Goal: Task Accomplishment & Management: Manage account settings

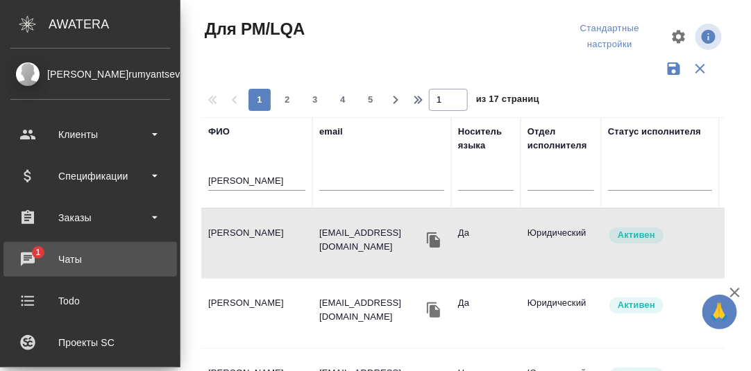
click at [31, 255] on div "Чаты" at bounding box center [90, 259] width 160 height 21
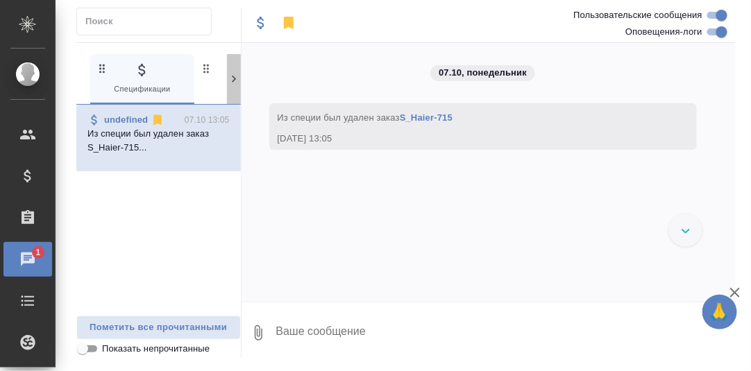
click at [229, 77] on icon at bounding box center [234, 79] width 14 height 14
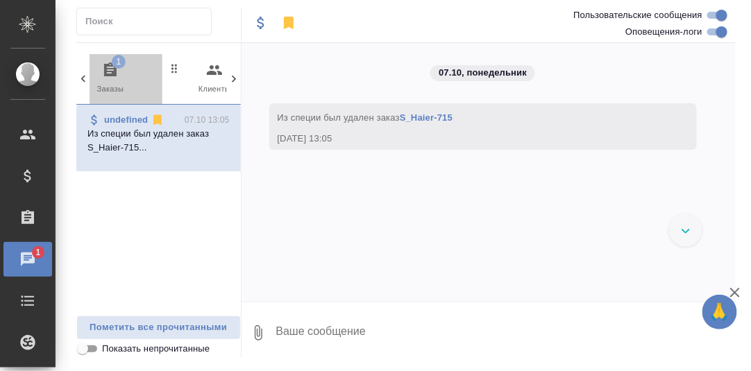
click at [107, 69] on icon "button" at bounding box center [110, 69] width 12 height 14
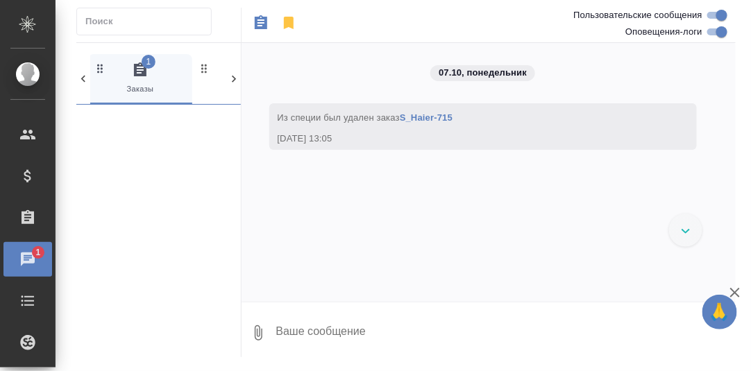
scroll to position [0, 103]
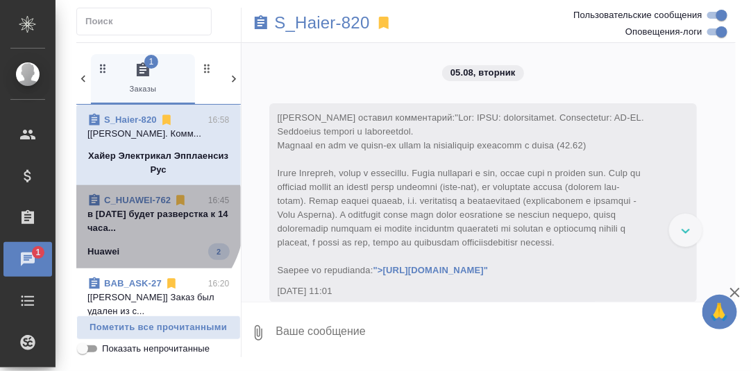
click at [137, 230] on p "в понедельник будет разверстка к 14 часа..." at bounding box center [158, 221] width 142 height 28
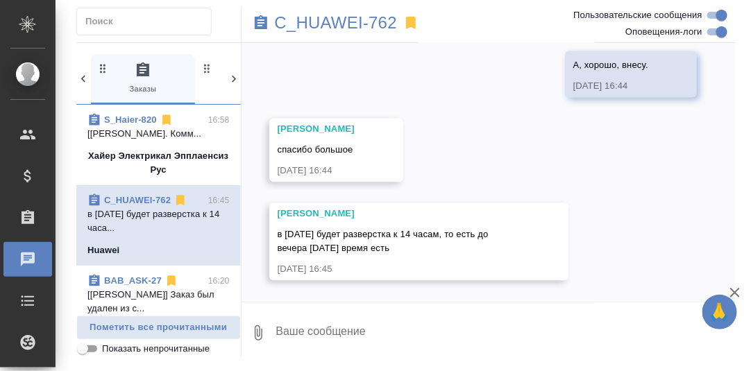
scroll to position [4861, 0]
click at [334, 331] on textarea at bounding box center [505, 332] width 461 height 47
click at [340, 22] on p "C_HUAWEI-762" at bounding box center [336, 23] width 123 height 14
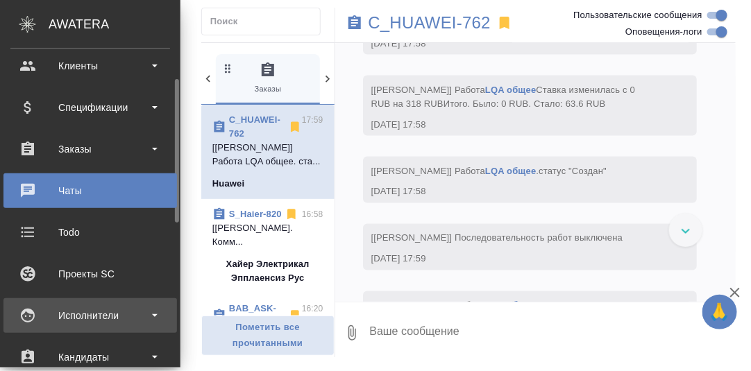
scroll to position [138, 0]
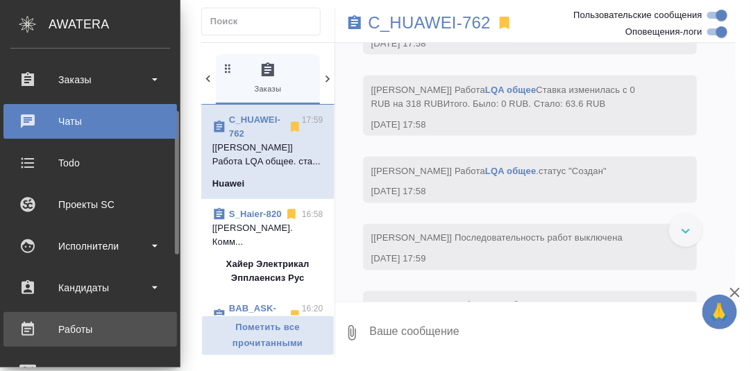
drag, startPoint x: 74, startPoint y: 326, endPoint x: 91, endPoint y: 330, distance: 17.8
click at [74, 326] on div "Работы" at bounding box center [90, 329] width 160 height 21
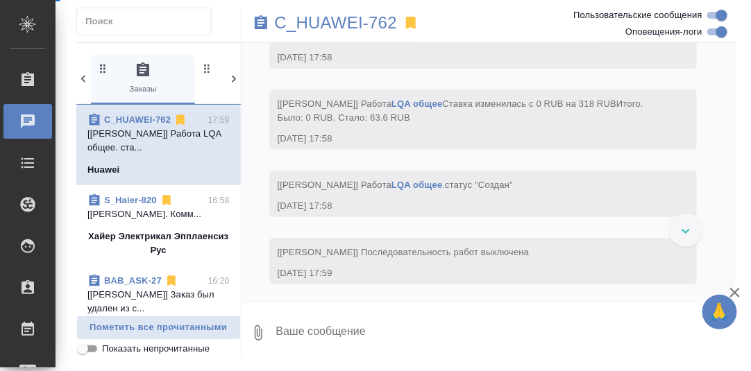
scroll to position [5462, 0]
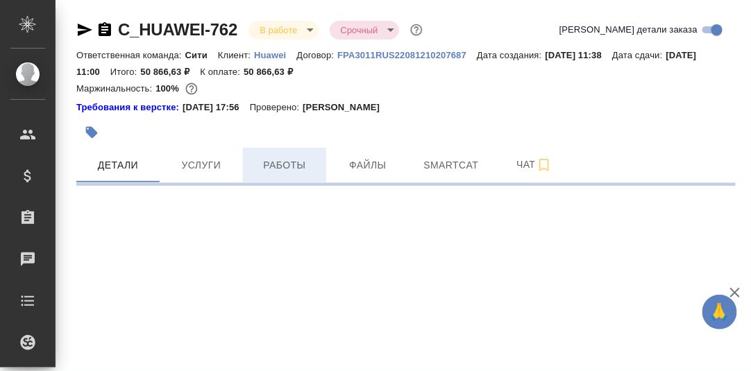
select select "RU"
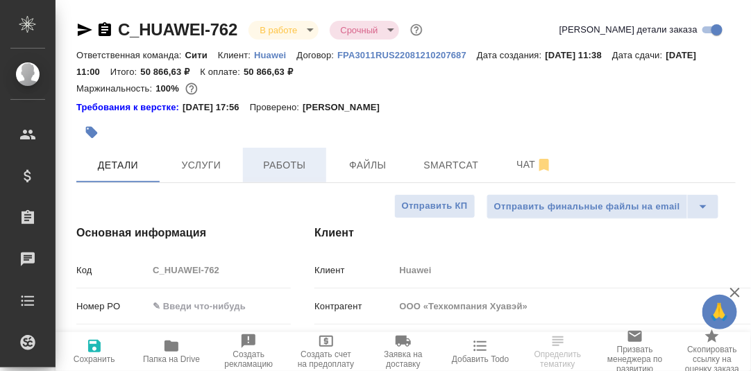
type textarea "x"
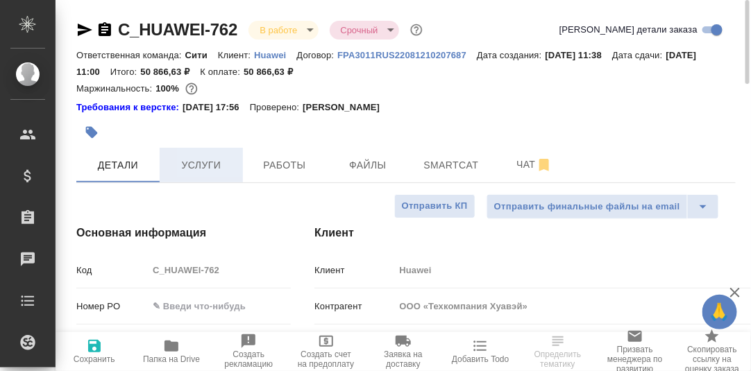
click at [210, 168] on span "Услуги" at bounding box center [201, 165] width 67 height 17
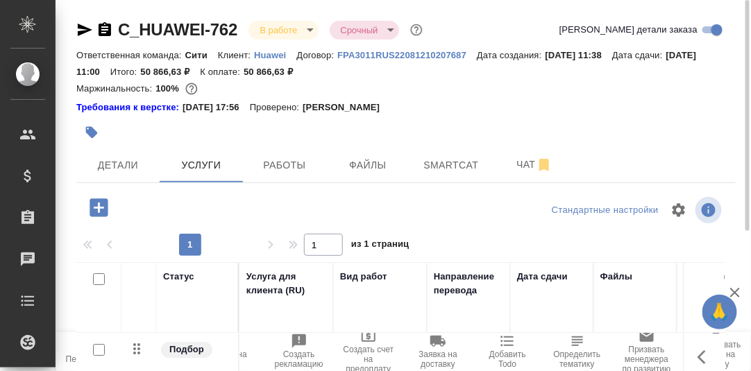
click at [98, 207] on icon "button" at bounding box center [99, 208] width 24 height 24
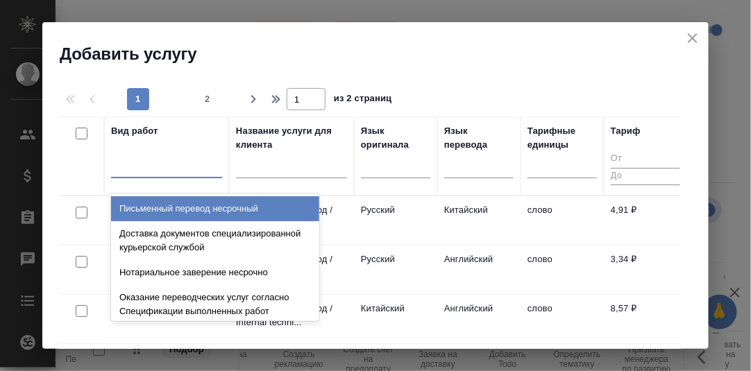
click at [153, 164] on div at bounding box center [166, 164] width 111 height 20
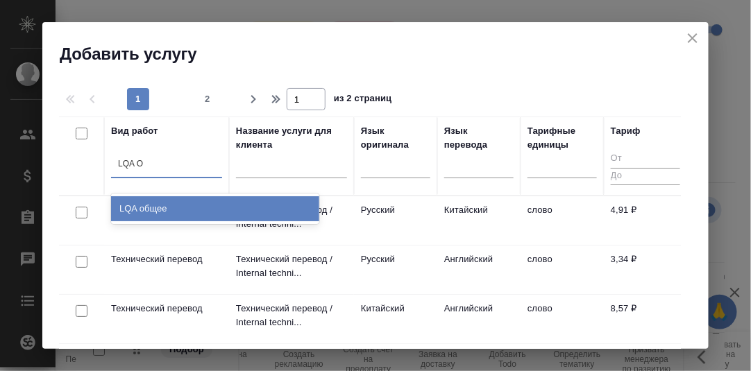
type input "LQA Об"
click at [173, 210] on div "LQA общее" at bounding box center [215, 208] width 208 height 25
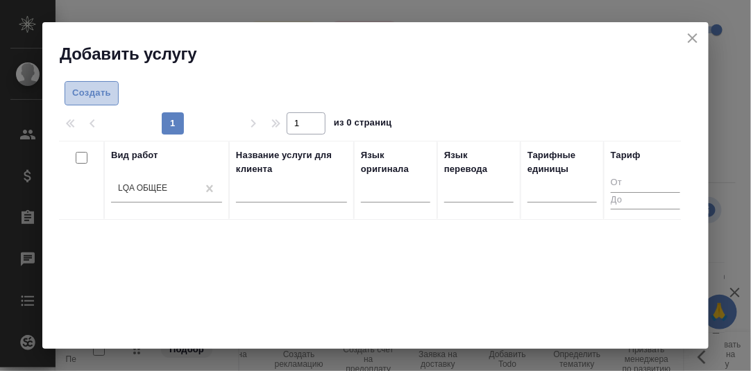
click at [92, 92] on span "Создать" at bounding box center [91, 93] width 39 height 16
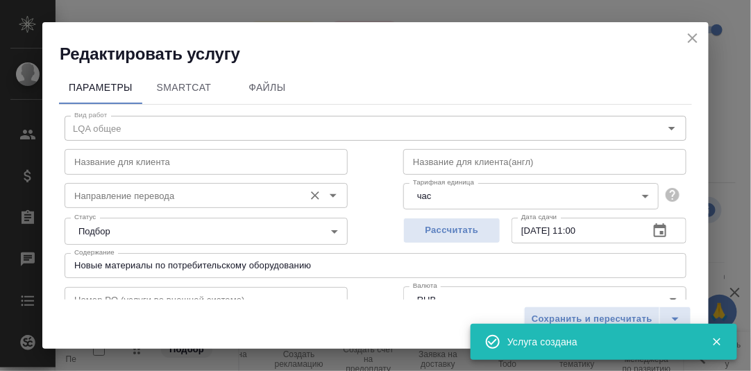
click at [202, 196] on input "Направление перевода" at bounding box center [183, 195] width 228 height 17
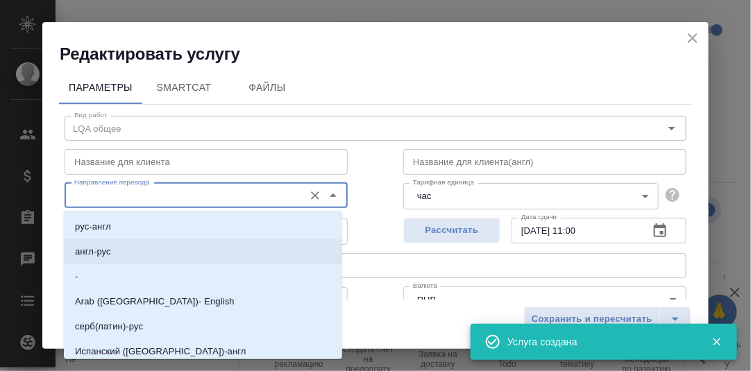
click at [112, 250] on li "англ-рус" at bounding box center [203, 251] width 278 height 25
type input "англ-рус"
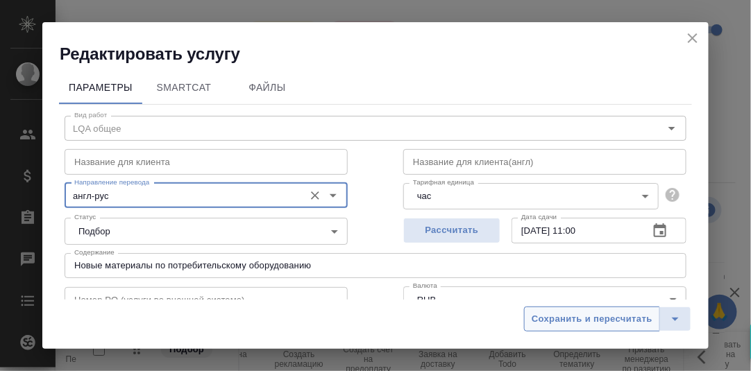
click at [629, 316] on span "Сохранить и пересчитать" at bounding box center [591, 320] width 121 height 16
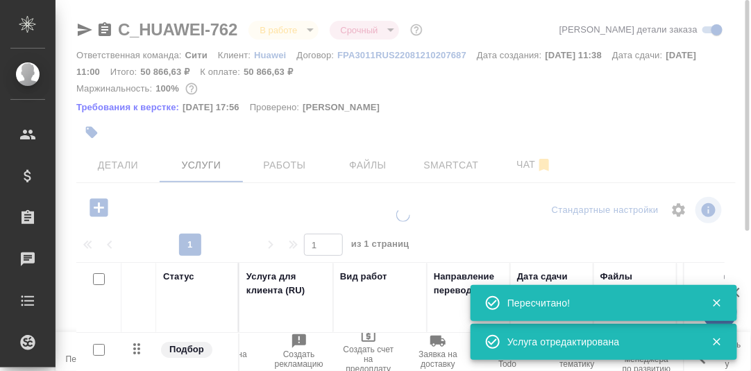
type input "normal"
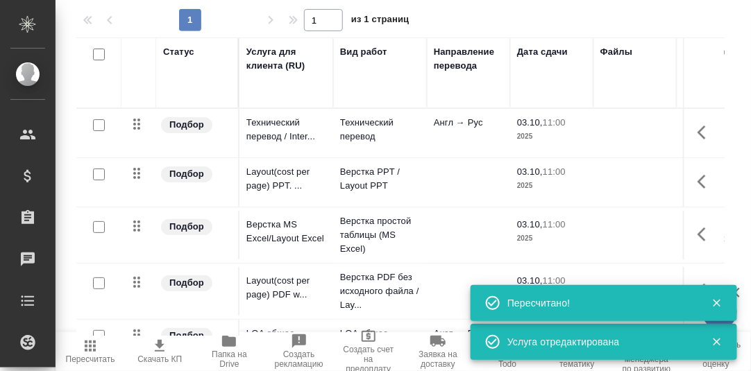
click at [717, 303] on icon "button" at bounding box center [717, 304] width 8 height 8
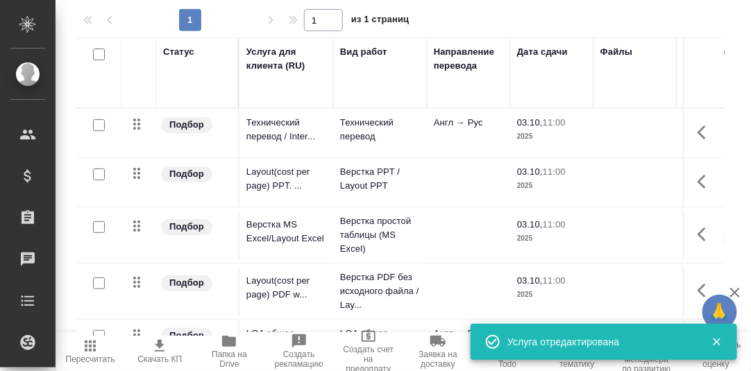
click at [715, 344] on icon "button" at bounding box center [716, 342] width 12 height 12
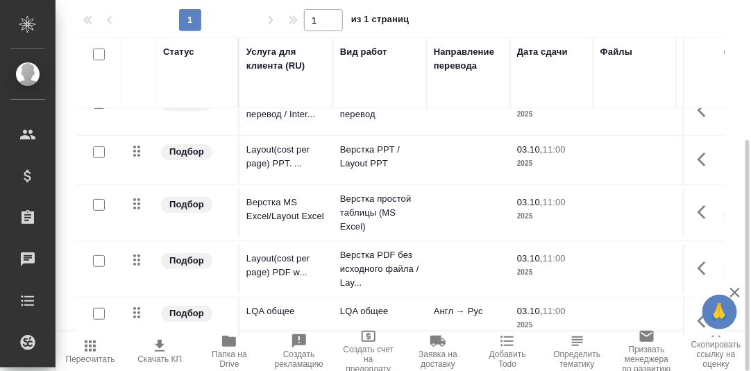
scroll to position [41, 0]
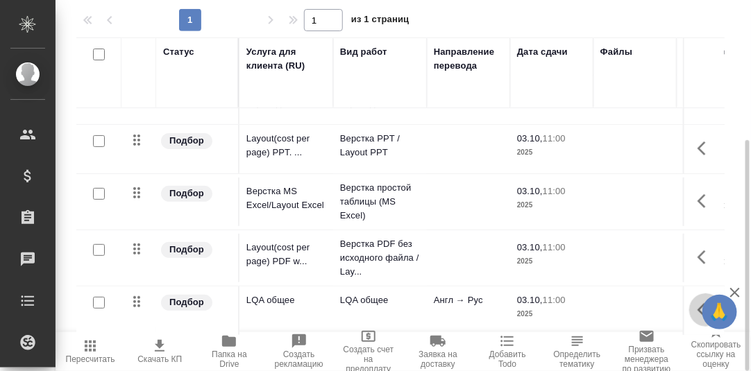
click at [697, 302] on icon "button" at bounding box center [705, 310] width 17 height 17
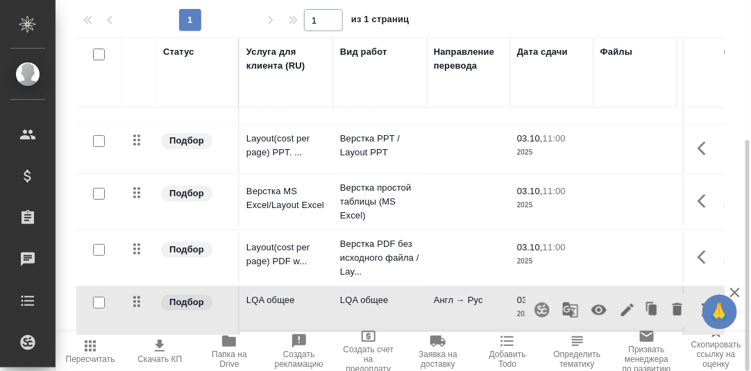
drag, startPoint x: 590, startPoint y: 300, endPoint x: 599, endPoint y: 302, distance: 9.9
click at [591, 305] on icon "button" at bounding box center [598, 310] width 15 height 10
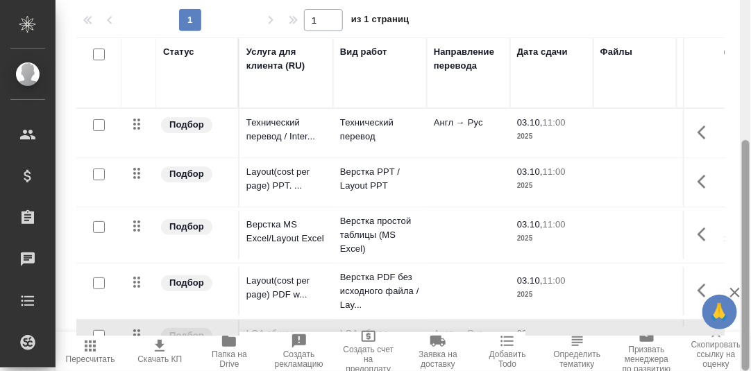
scroll to position [86, 0]
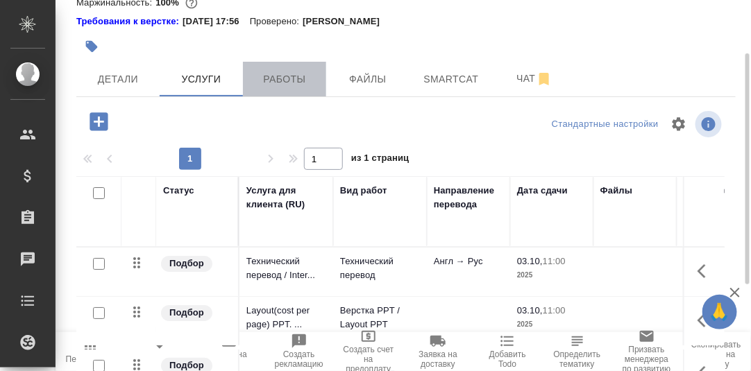
click at [289, 77] on span "Работы" at bounding box center [284, 79] width 67 height 17
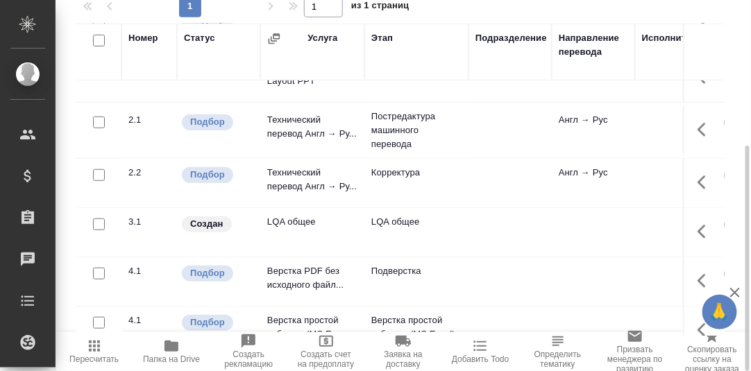
scroll to position [208, 0]
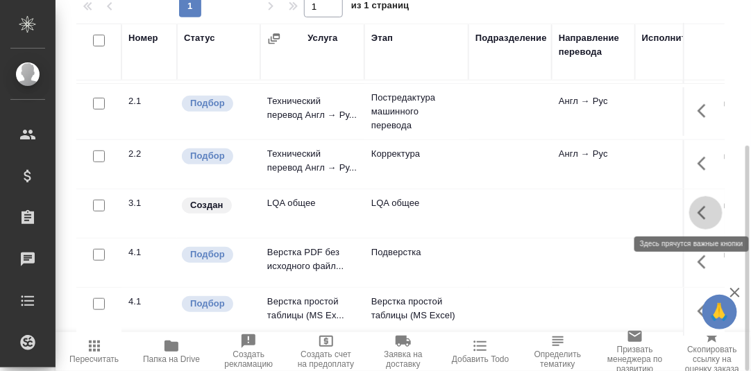
click at [697, 209] on icon "button" at bounding box center [705, 213] width 17 height 17
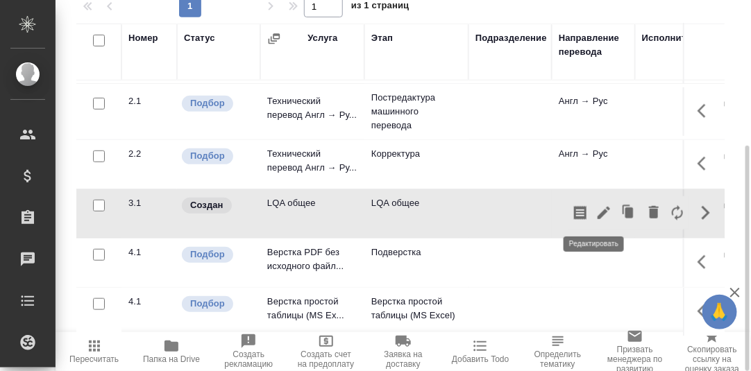
click at [597, 210] on icon "button" at bounding box center [603, 213] width 17 height 17
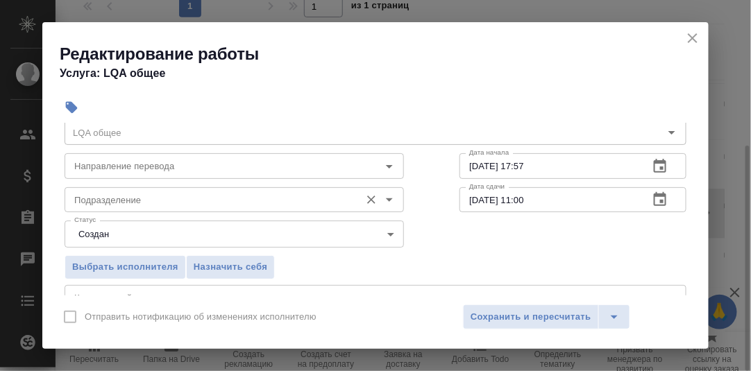
scroll to position [69, 0]
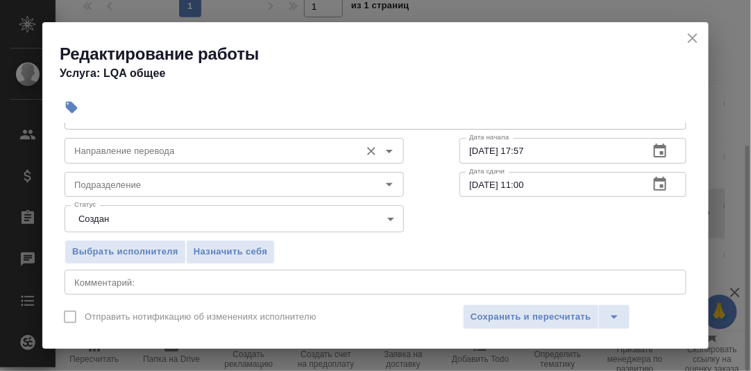
click at [182, 155] on input "Направление перевода" at bounding box center [211, 150] width 284 height 17
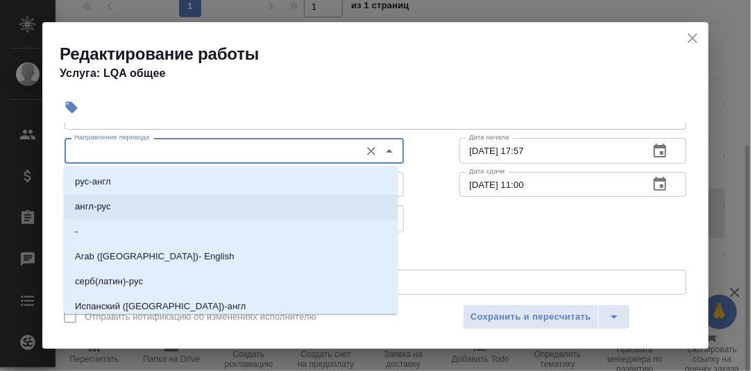
click at [109, 207] on p "англ-рус" at bounding box center [93, 207] width 36 height 14
type input "англ-рус"
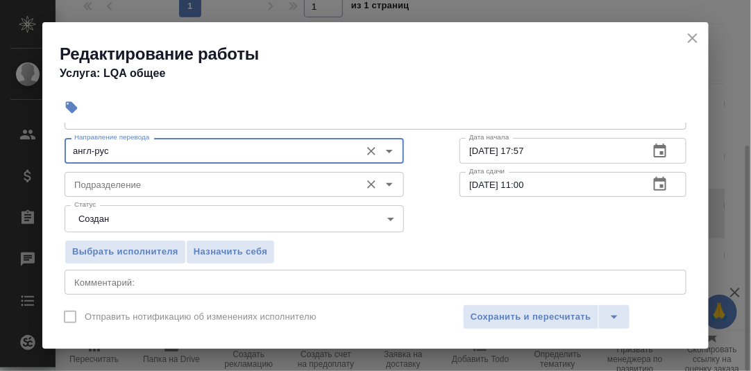
click at [116, 186] on input "Подразделение" at bounding box center [211, 184] width 284 height 17
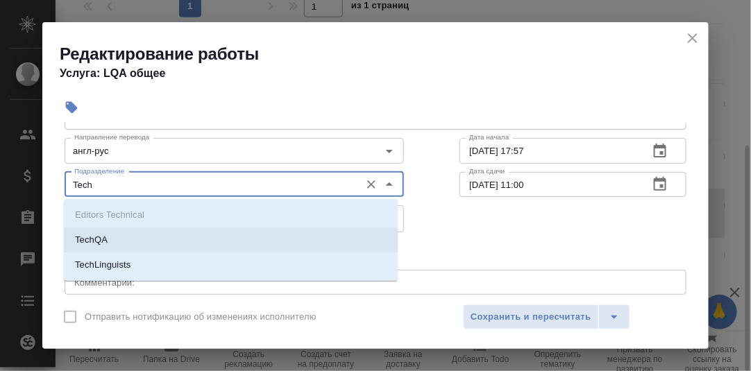
drag, startPoint x: 96, startPoint y: 235, endPoint x: 138, endPoint y: 247, distance: 43.9
click at [103, 235] on p "TechQA" at bounding box center [91, 240] width 33 height 14
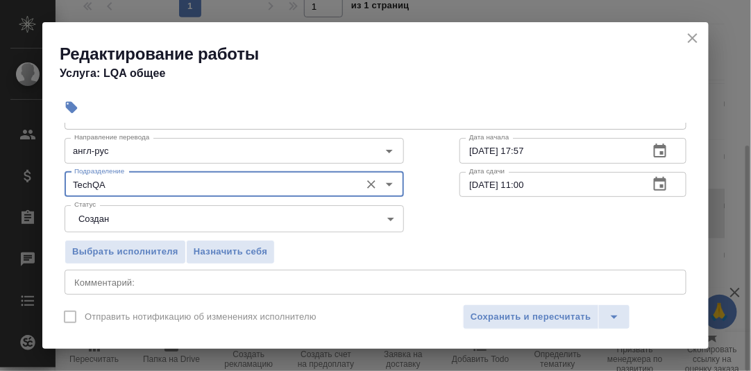
type input "TechQA"
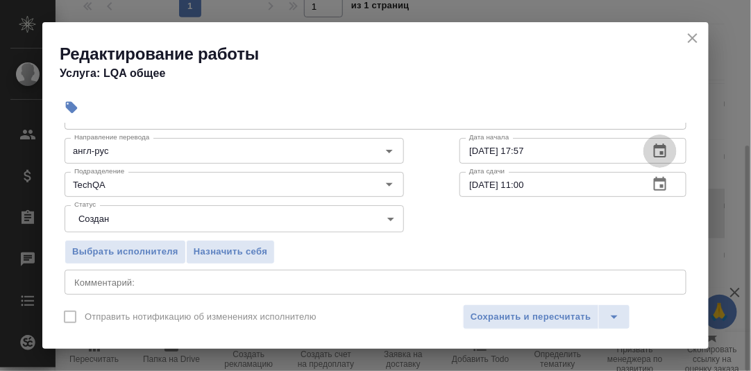
click at [651, 143] on icon "button" at bounding box center [659, 151] width 17 height 17
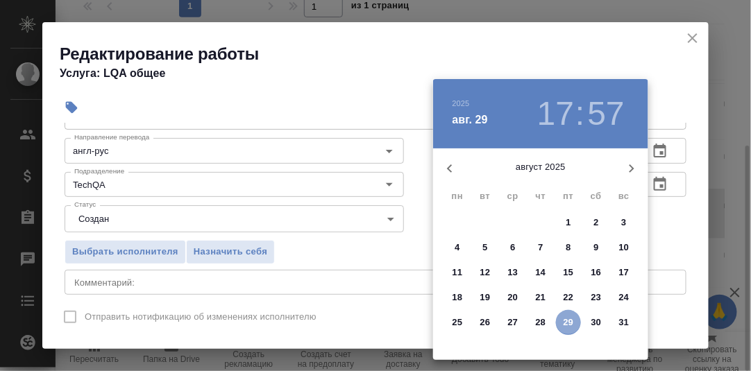
click at [568, 321] on p "29" at bounding box center [568, 323] width 10 height 14
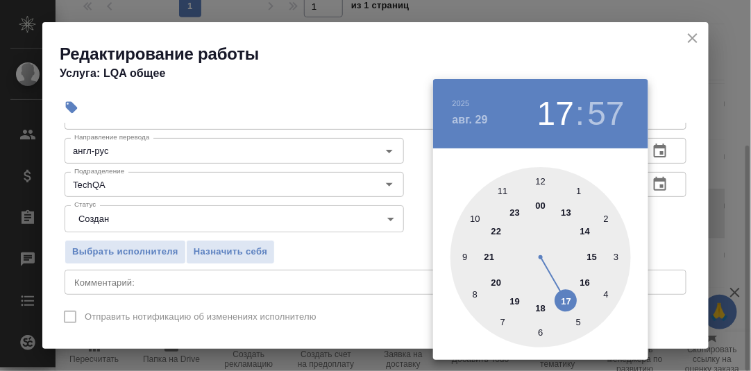
click at [566, 301] on div at bounding box center [540, 257] width 180 height 180
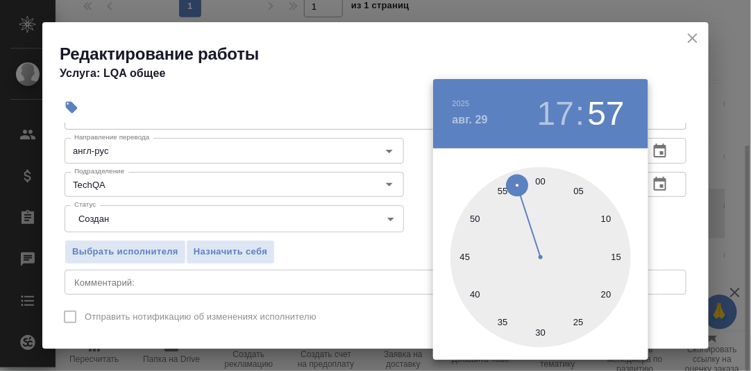
click at [540, 181] on div at bounding box center [540, 257] width 180 height 180
type input "[DATE] 17:00"
click at [656, 213] on div at bounding box center [375, 185] width 751 height 371
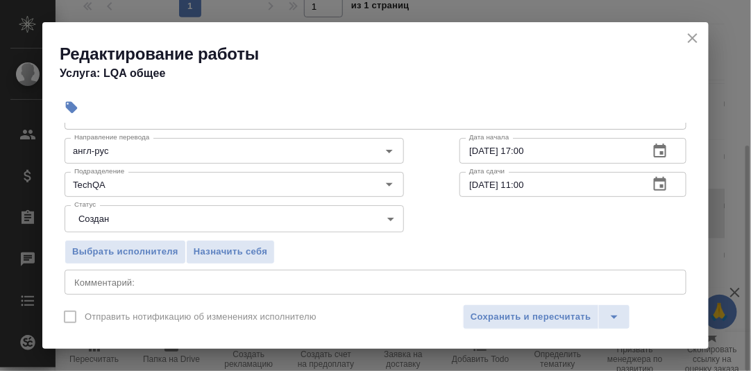
click at [654, 178] on icon "button" at bounding box center [660, 184] width 12 height 14
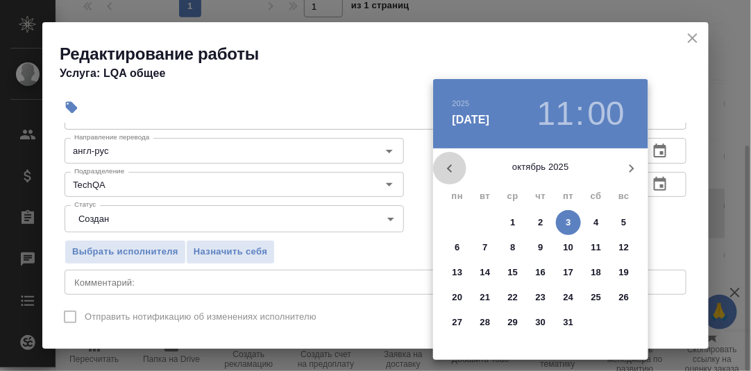
click at [448, 167] on icon "button" at bounding box center [449, 168] width 17 height 17
click at [446, 171] on icon "button" at bounding box center [449, 168] width 17 height 17
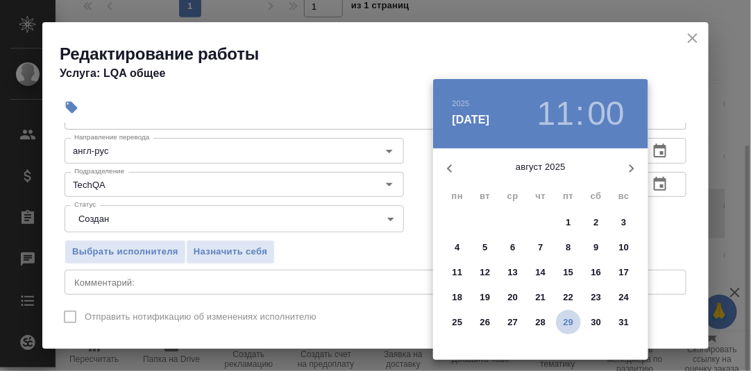
click at [569, 318] on p "29" at bounding box center [568, 323] width 10 height 14
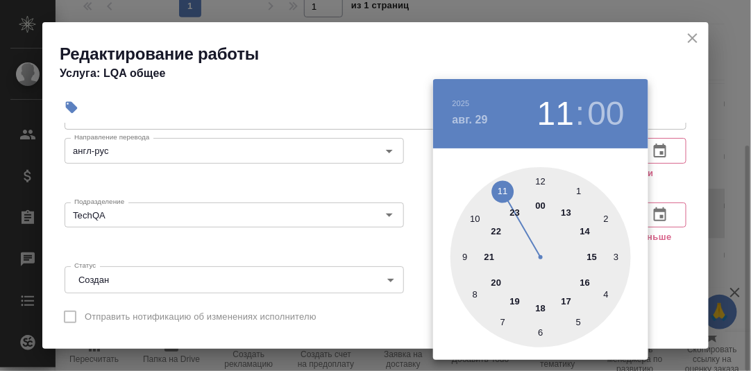
click at [568, 301] on div at bounding box center [540, 257] width 180 height 180
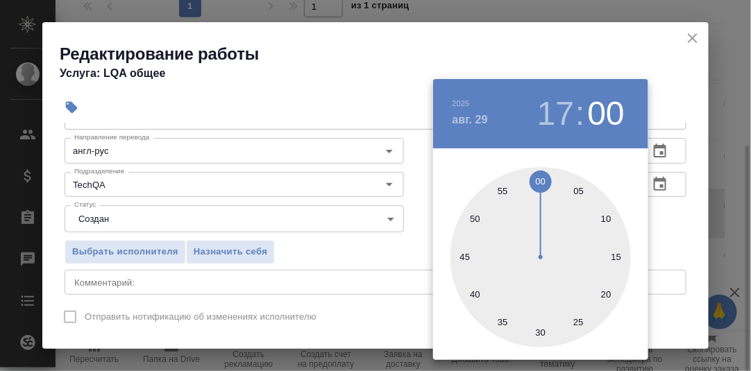
drag, startPoint x: 538, startPoint y: 330, endPoint x: 565, endPoint y: 315, distance: 30.7
click at [540, 328] on div at bounding box center [540, 257] width 180 height 180
type input "29.08.2025 17:30"
click at [656, 226] on div at bounding box center [375, 185] width 751 height 371
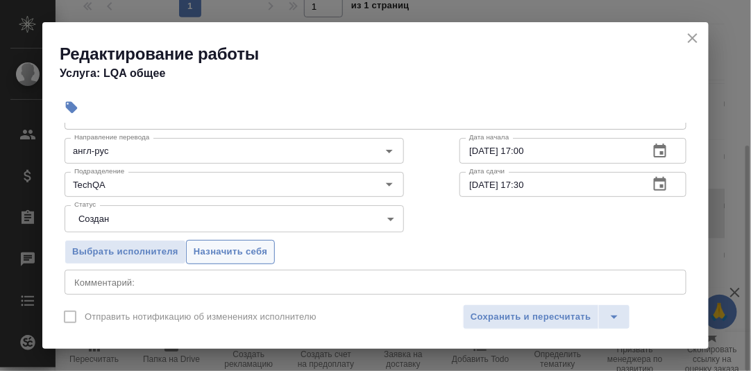
scroll to position [139, 0]
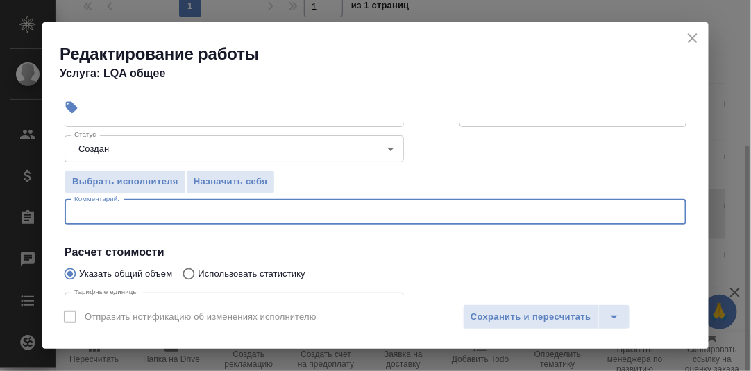
click at [142, 212] on textarea at bounding box center [375, 212] width 602 height 10
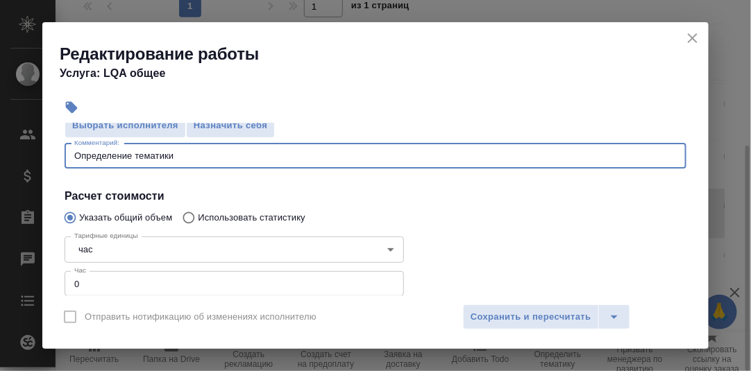
scroll to position [278, 0]
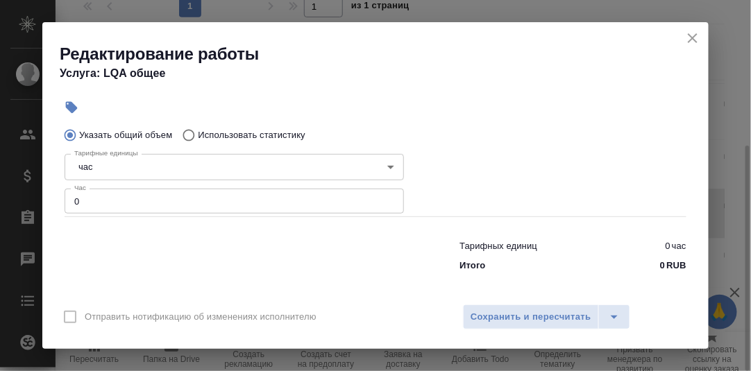
type textarea "Определение тематики"
click at [126, 203] on input "0" at bounding box center [234, 201] width 339 height 25
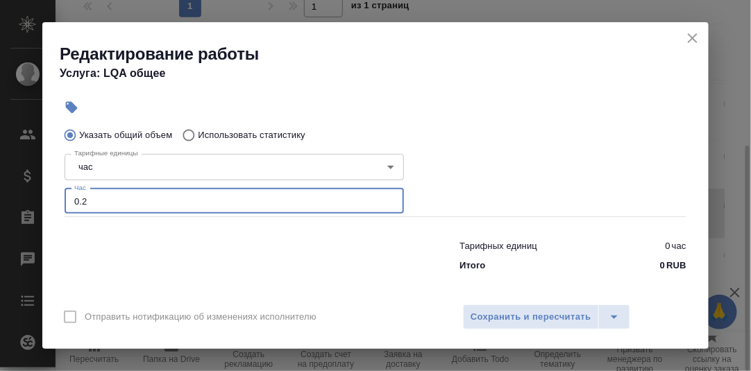
type input "0.2"
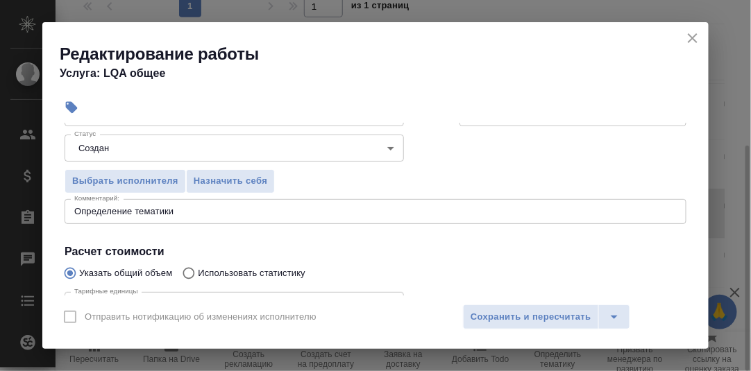
scroll to position [139, 0]
click at [554, 314] on span "Сохранить и пересчитать" at bounding box center [530, 317] width 121 height 16
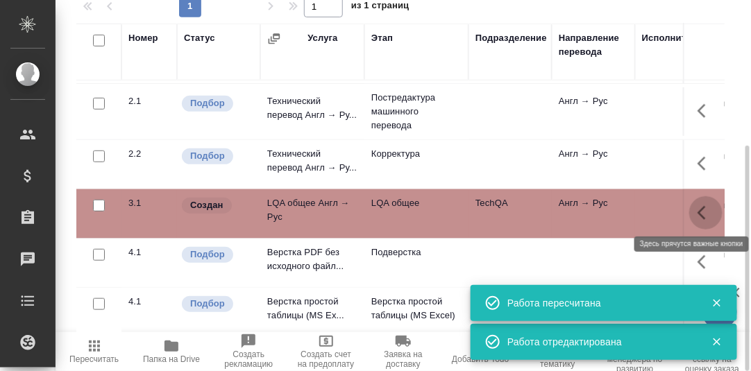
click at [697, 206] on icon "button" at bounding box center [705, 213] width 17 height 17
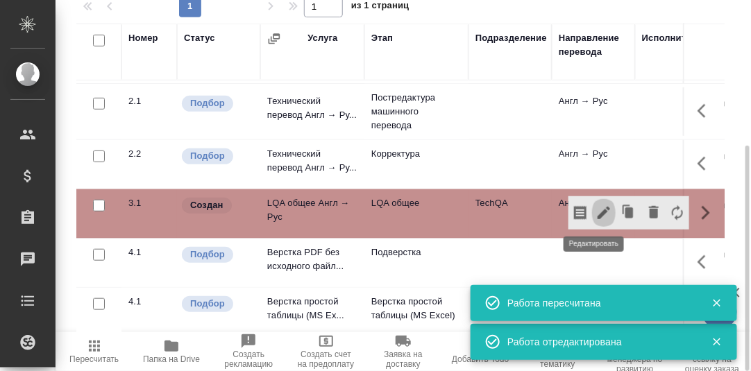
click at [595, 207] on icon "button" at bounding box center [603, 213] width 17 height 17
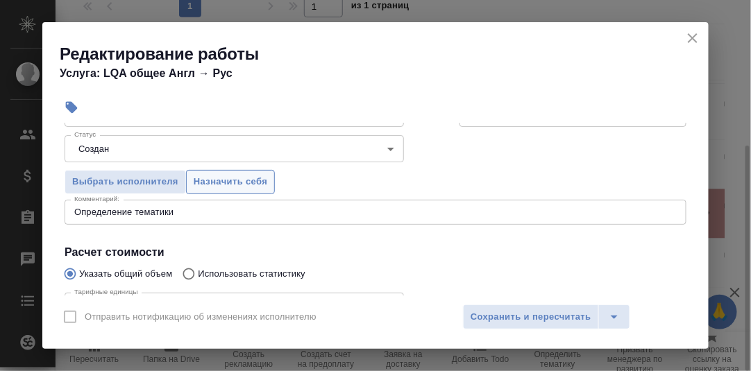
click at [249, 178] on span "Назначить себя" at bounding box center [231, 182] width 74 height 16
click at [484, 312] on span "Сохранить и пересчитать" at bounding box center [530, 317] width 121 height 16
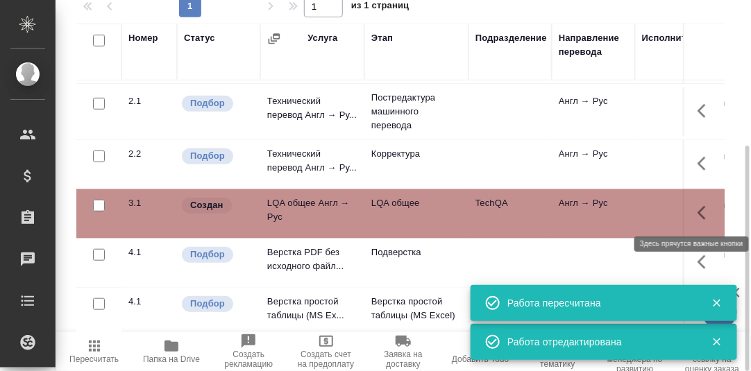
click at [697, 209] on icon "button" at bounding box center [701, 213] width 8 height 14
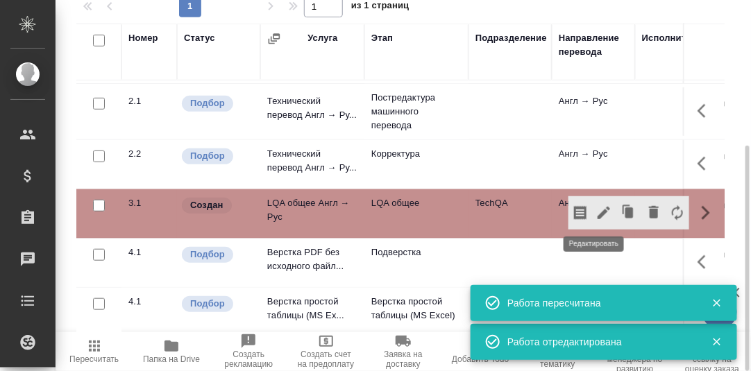
click at [595, 209] on icon "button" at bounding box center [603, 213] width 17 height 17
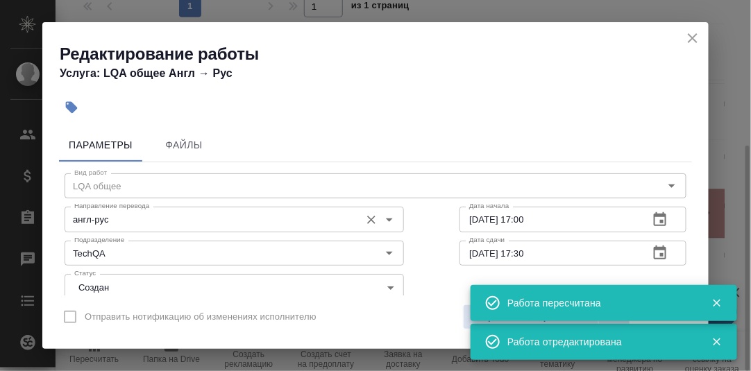
scroll to position [69, 0]
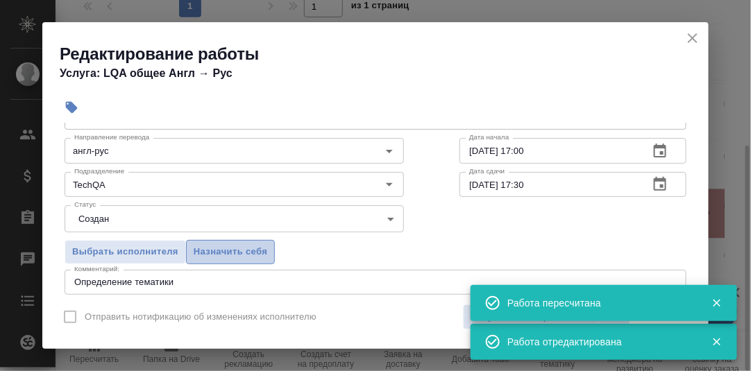
click at [208, 248] on span "Назначить себя" at bounding box center [231, 252] width 74 height 16
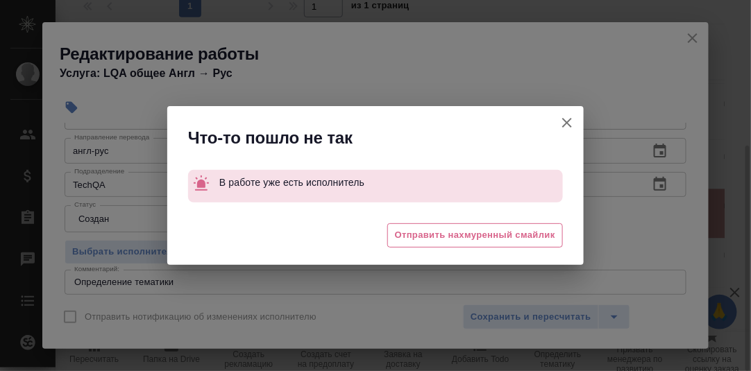
drag, startPoint x: 566, startPoint y: 123, endPoint x: 566, endPoint y: 139, distance: 16.0
click at [567, 124] on icon "button" at bounding box center [567, 123] width 10 height 10
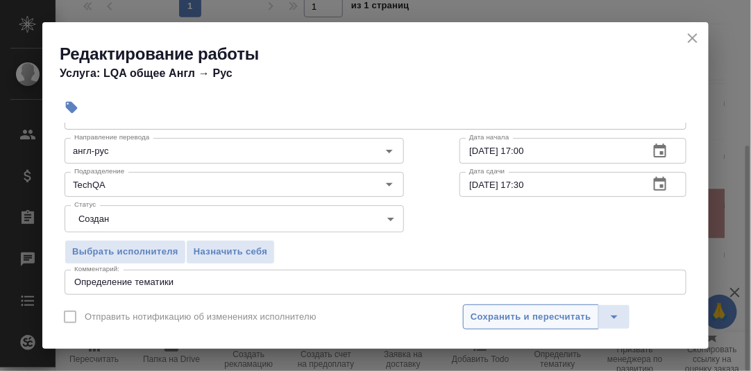
click at [545, 318] on span "Сохранить и пересчитать" at bounding box center [530, 317] width 121 height 16
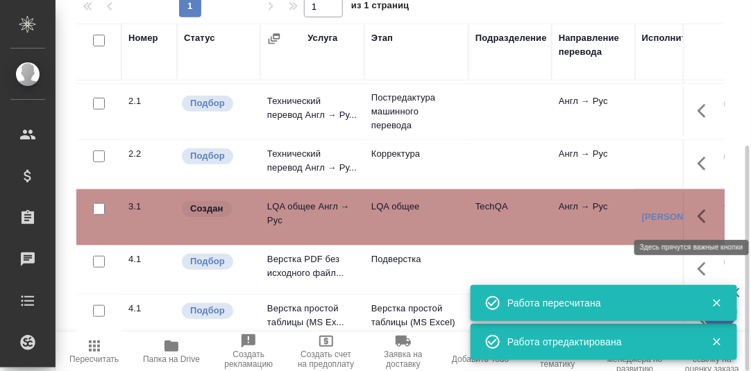
click at [697, 209] on icon "button" at bounding box center [705, 216] width 17 height 17
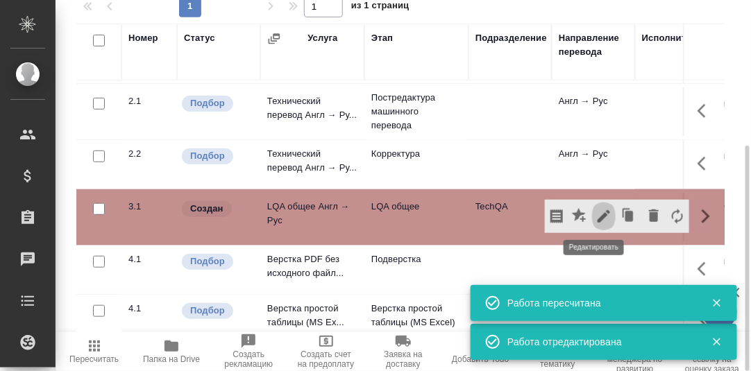
click at [597, 215] on icon "button" at bounding box center [603, 216] width 12 height 12
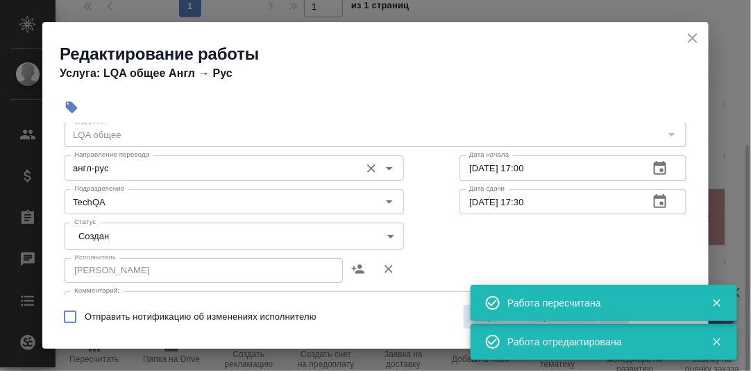
scroll to position [139, 0]
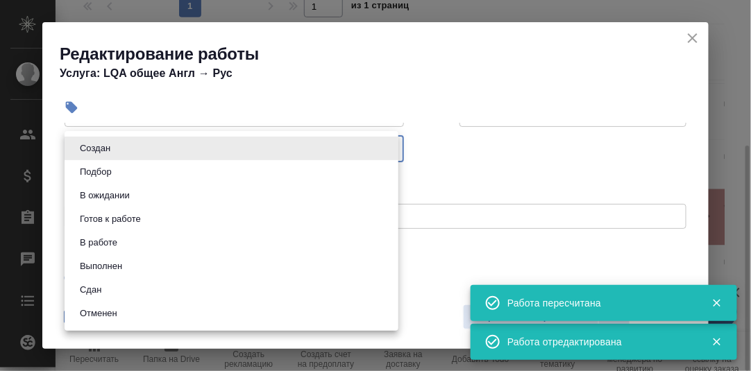
click at [386, 148] on body "🙏 .cls-1 fill:#fff; AWATERA Румянцева Дарья d.rumyantseva Клиенты Спецификации …" at bounding box center [375, 185] width 751 height 371
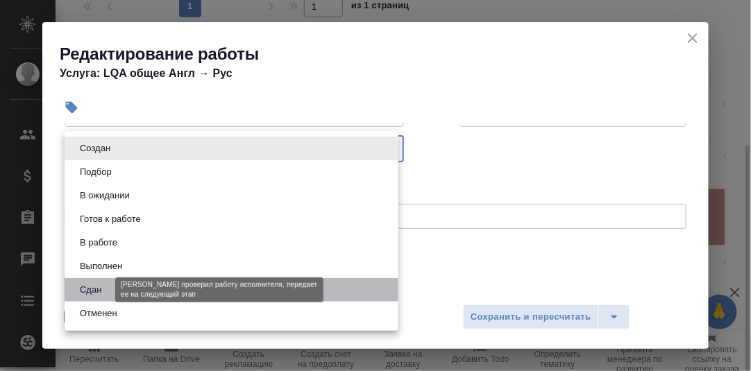
click at [89, 287] on button "Сдан" at bounding box center [91, 289] width 30 height 15
type input "closed"
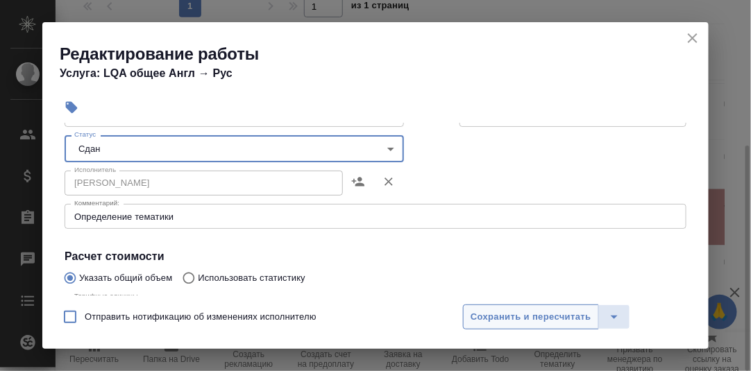
click at [495, 313] on span "Сохранить и пересчитать" at bounding box center [530, 317] width 121 height 16
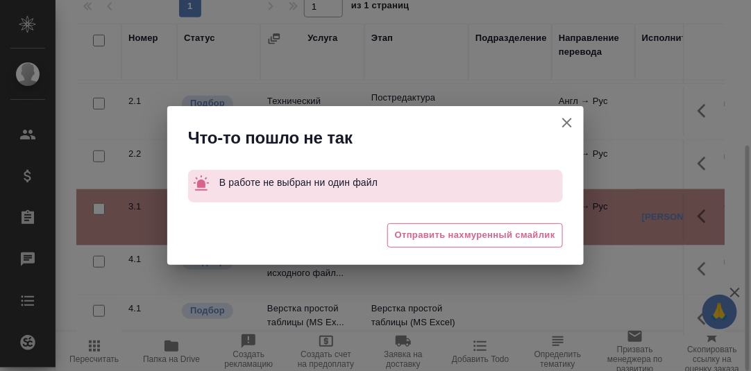
click at [565, 121] on icon "button" at bounding box center [567, 122] width 17 height 17
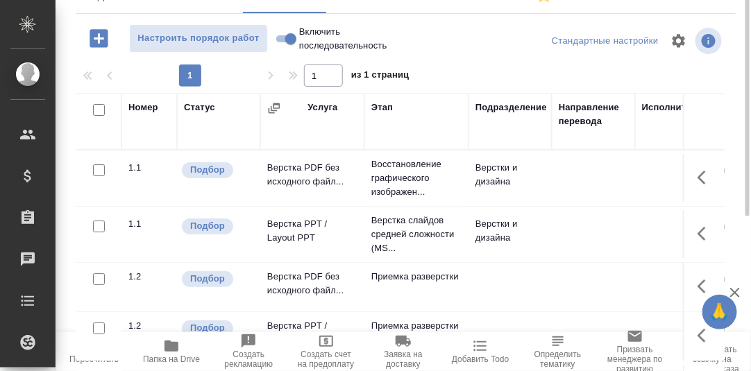
scroll to position [100, 0]
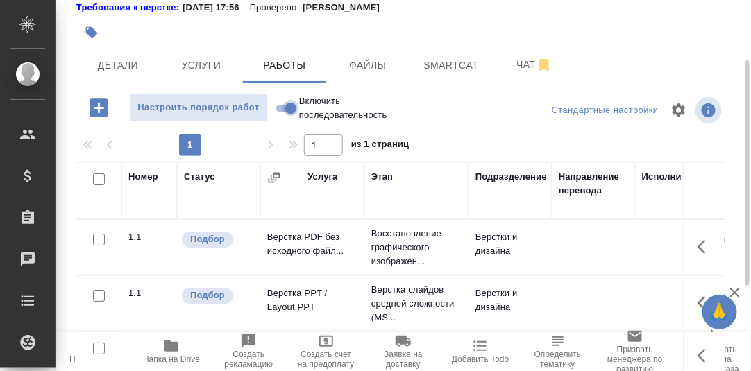
click at [279, 105] on input "Включить последовательность" at bounding box center [291, 108] width 50 height 17
checkbox input "true"
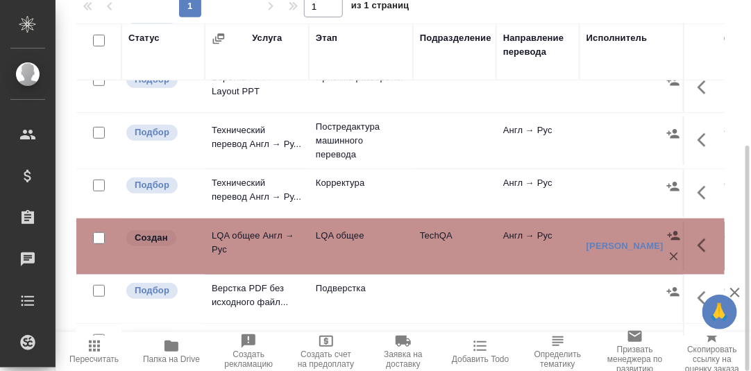
scroll to position [208, 0]
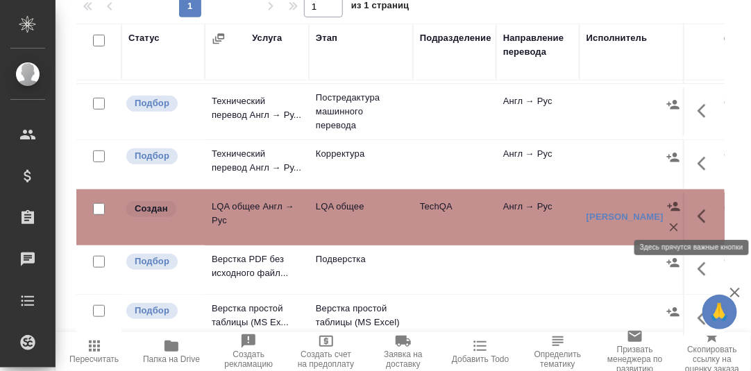
click at [697, 213] on icon "button" at bounding box center [705, 216] width 17 height 17
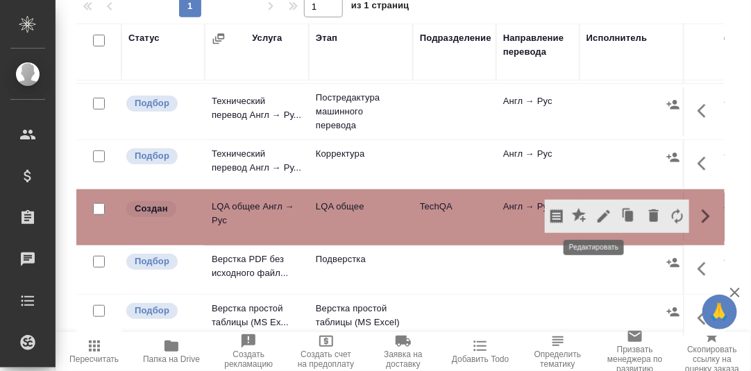
click at [595, 210] on icon "button" at bounding box center [603, 216] width 17 height 17
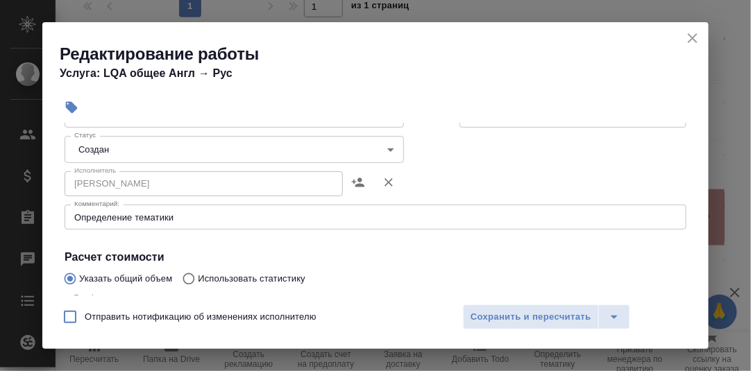
scroll to position [139, 0]
click at [387, 148] on body "🙏 .cls-1 fill:#fff; AWATERA Румянцева Дарья d.rumyantseva Клиенты Спецификации …" at bounding box center [375, 185] width 751 height 371
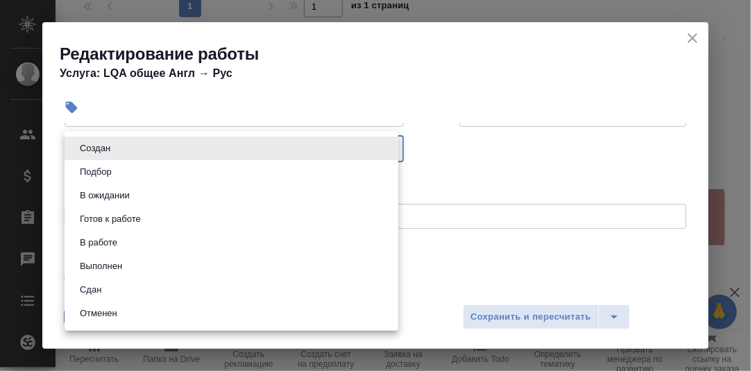
click at [123, 287] on li "Сдан" at bounding box center [232, 290] width 334 height 24
type input "closed"
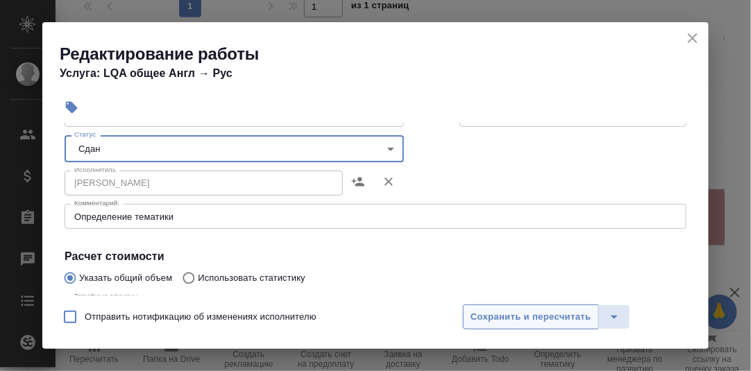
click at [503, 312] on span "Сохранить и пересчитать" at bounding box center [530, 317] width 121 height 16
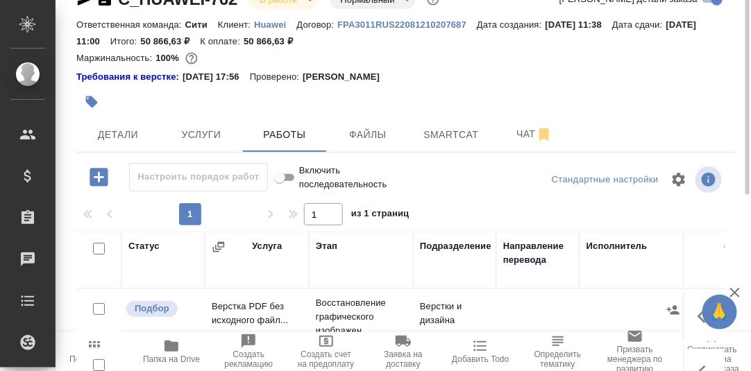
scroll to position [0, 0]
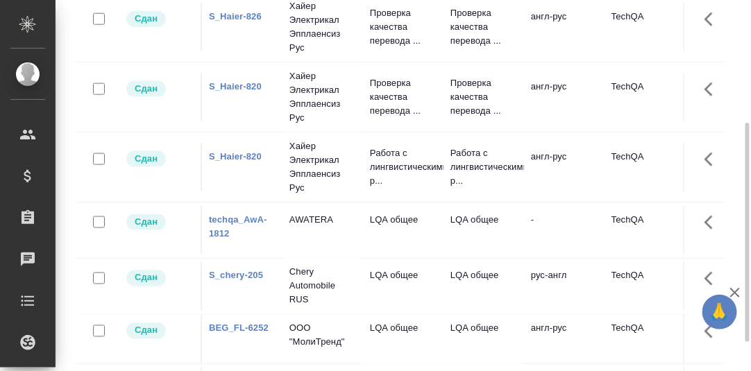
scroll to position [347, 0]
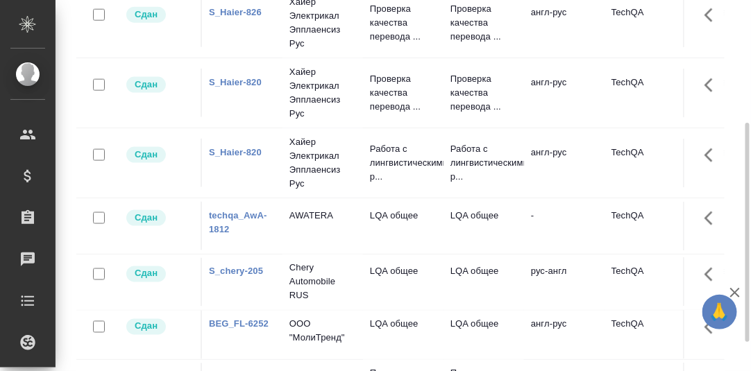
click at [235, 212] on link "techqa_AwA-1812" at bounding box center [238, 222] width 58 height 24
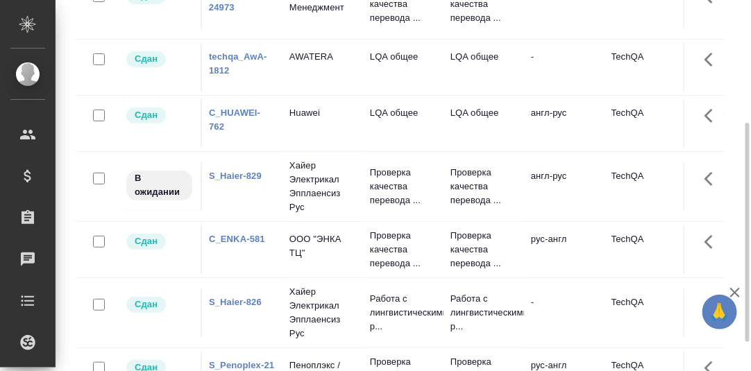
scroll to position [0, 0]
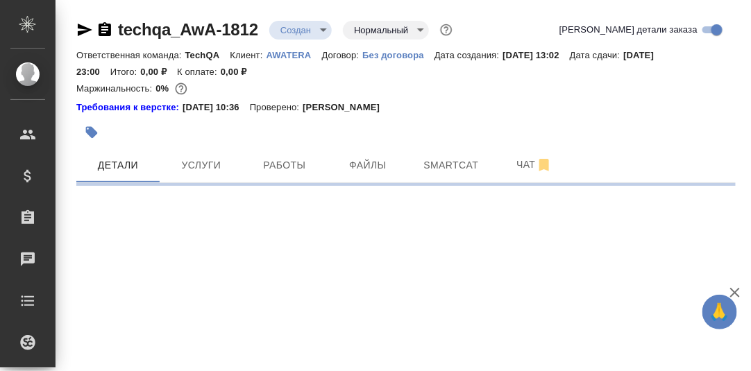
select select "RU"
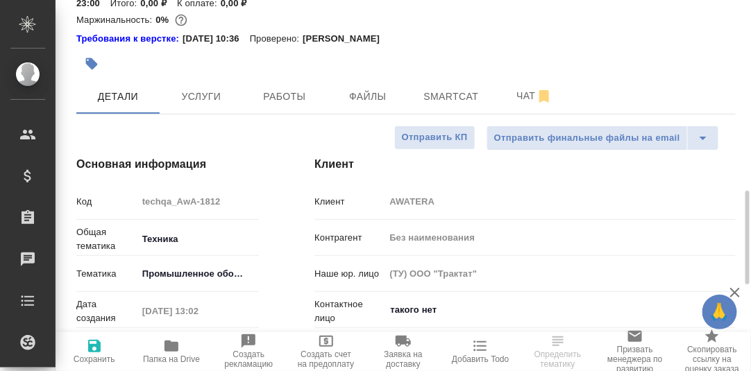
scroll to position [207, 0]
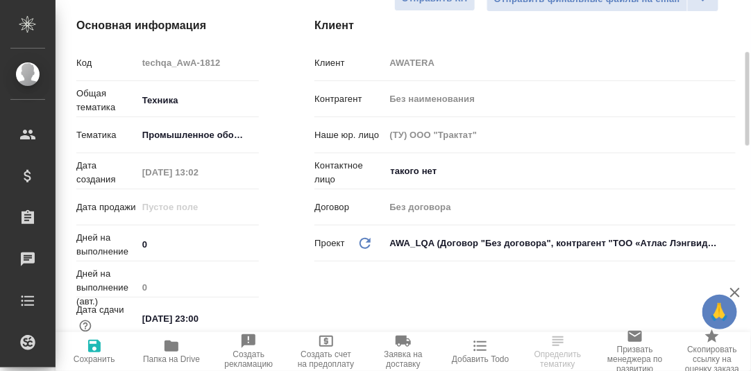
type textarea "x"
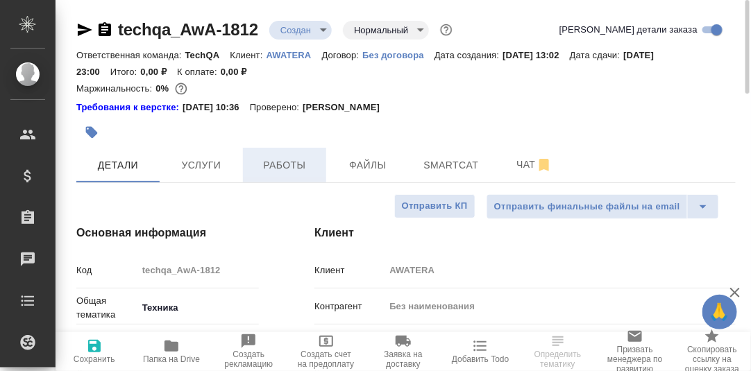
drag, startPoint x: 277, startPoint y: 158, endPoint x: 303, endPoint y: 169, distance: 28.3
click at [278, 160] on span "Работы" at bounding box center [284, 165] width 67 height 17
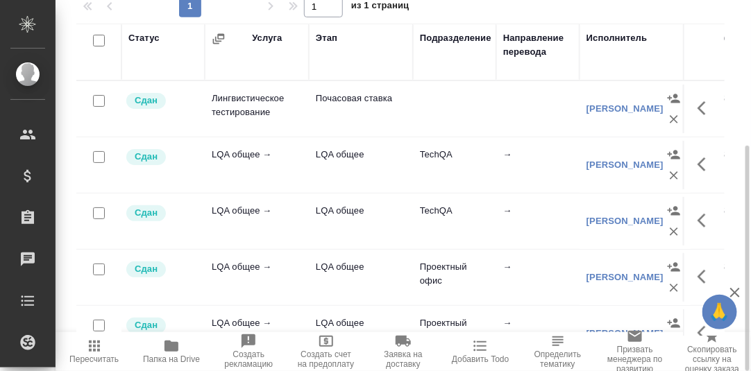
scroll to position [169, 0]
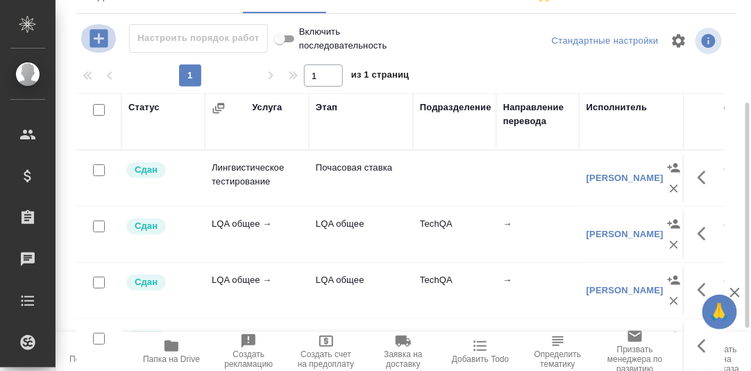
click at [101, 39] on icon "button" at bounding box center [99, 38] width 24 height 24
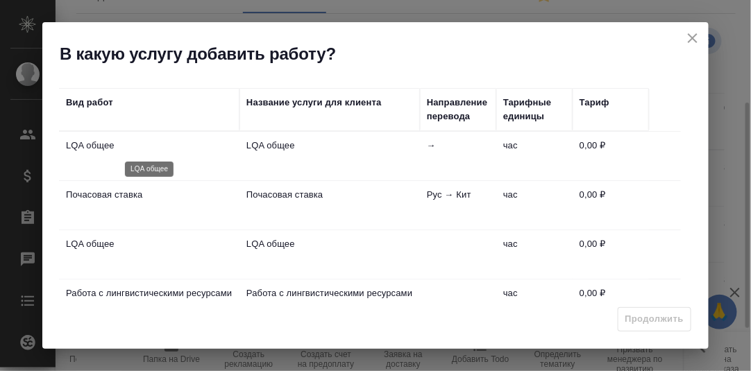
click at [94, 142] on p "LQA общее" at bounding box center [149, 146] width 167 height 14
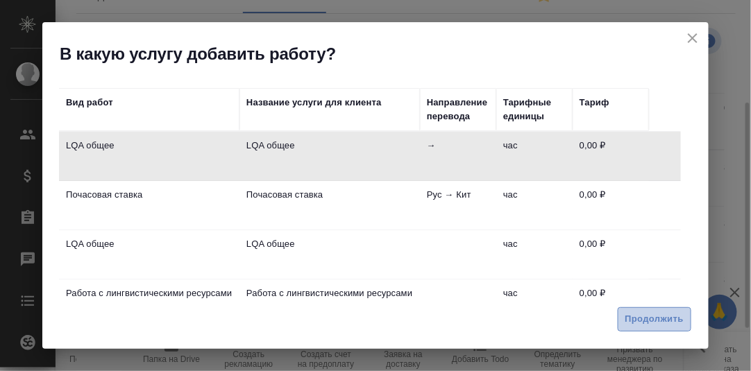
click at [656, 320] on span "Продолжить" at bounding box center [654, 320] width 58 height 16
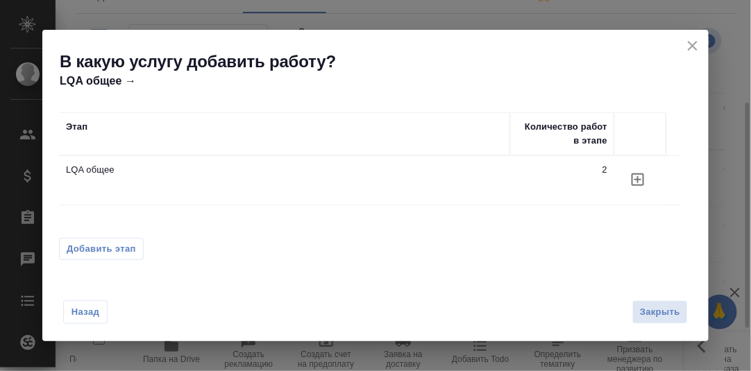
click at [644, 178] on icon "button" at bounding box center [637, 179] width 12 height 12
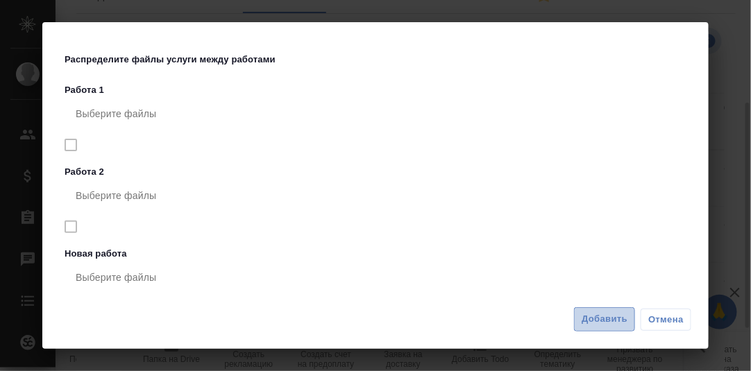
click at [608, 321] on span "Добавить" at bounding box center [604, 320] width 46 height 16
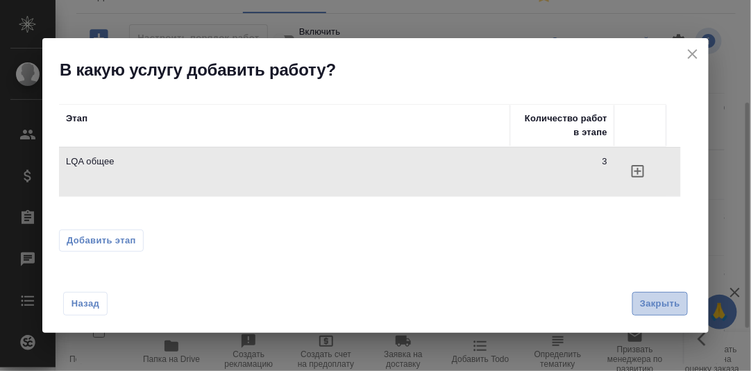
click at [665, 303] on span "Закрыть" at bounding box center [660, 304] width 40 height 16
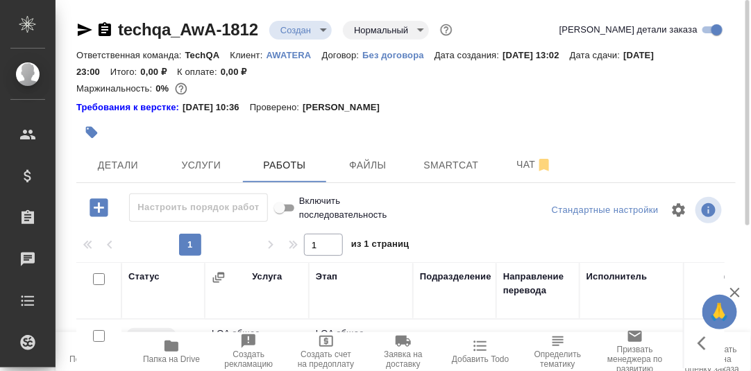
scroll to position [138, 0]
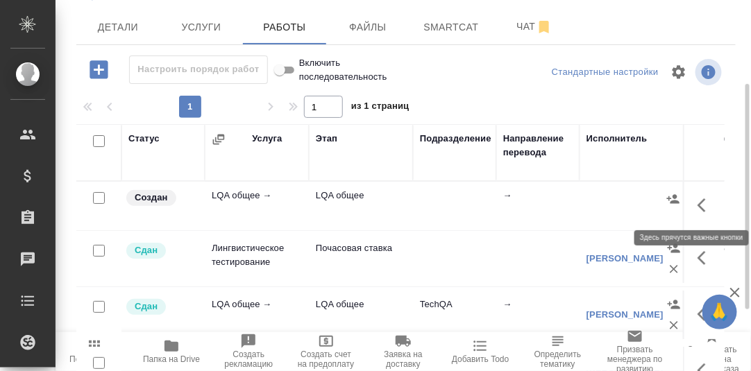
click at [697, 201] on icon "button" at bounding box center [705, 205] width 17 height 17
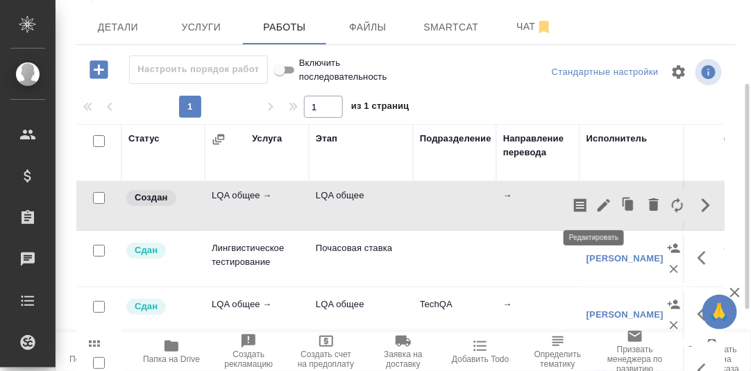
click at [595, 201] on icon "button" at bounding box center [603, 205] width 17 height 17
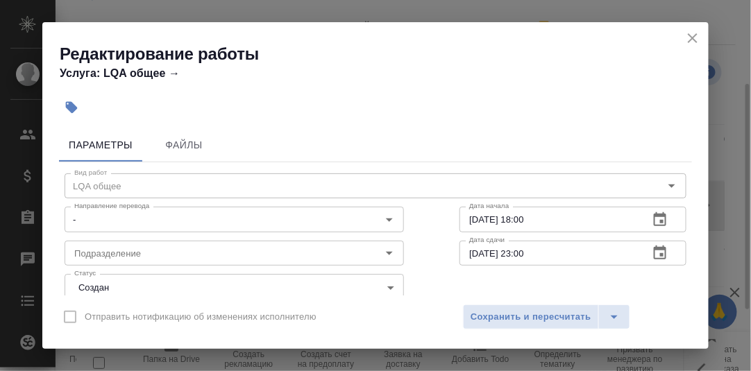
scroll to position [69, 0]
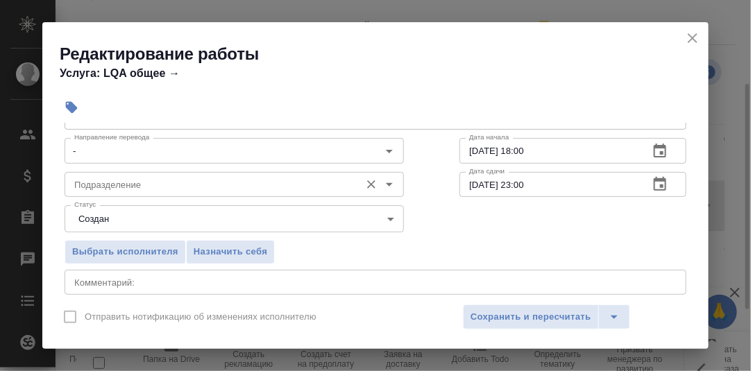
click at [159, 189] on input "Подразделение" at bounding box center [211, 184] width 284 height 17
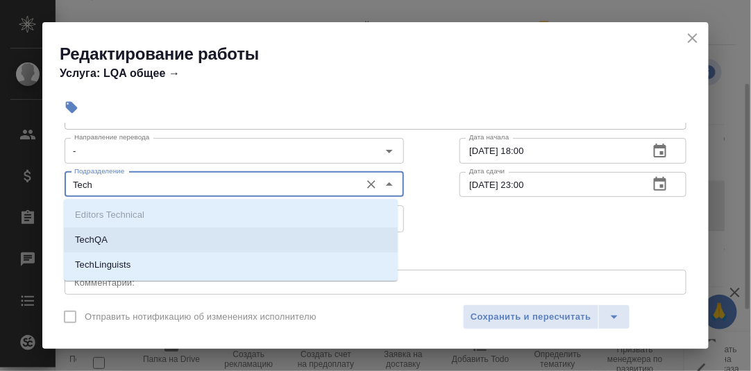
click at [116, 236] on li "TechQA" at bounding box center [231, 240] width 334 height 25
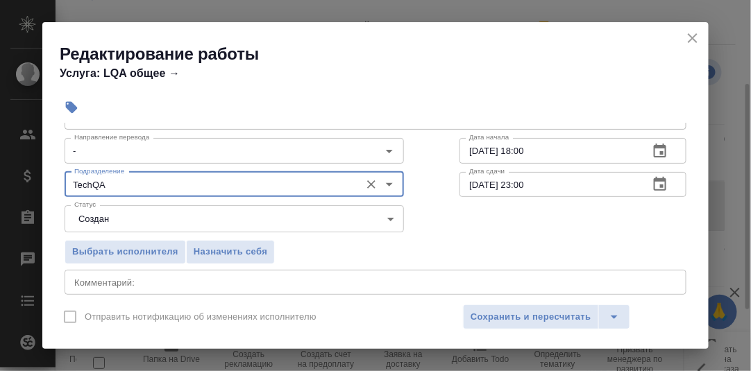
type input "TechQA"
click at [651, 148] on icon "button" at bounding box center [659, 151] width 17 height 17
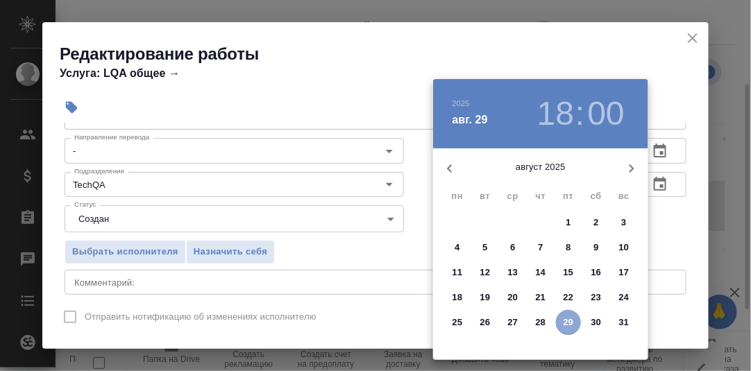
click at [569, 321] on p "29" at bounding box center [568, 323] width 10 height 14
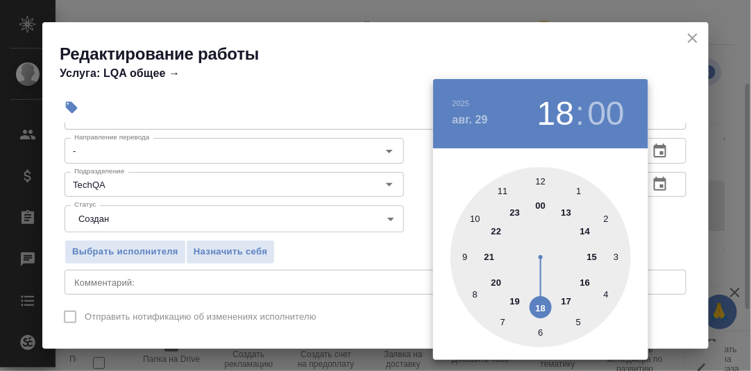
click at [464, 258] on div at bounding box center [540, 257] width 180 height 180
type input "29.08.2025 09:00"
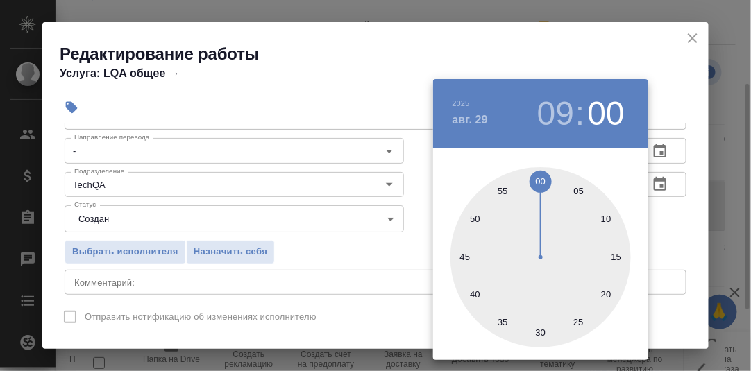
click at [691, 214] on div at bounding box center [375, 185] width 751 height 371
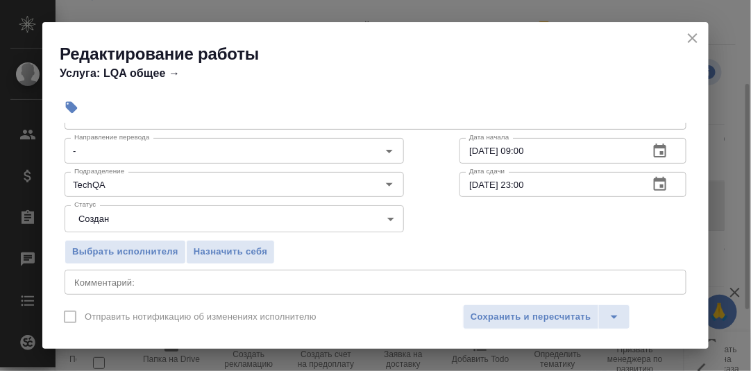
click at [654, 178] on icon "button" at bounding box center [660, 184] width 12 height 14
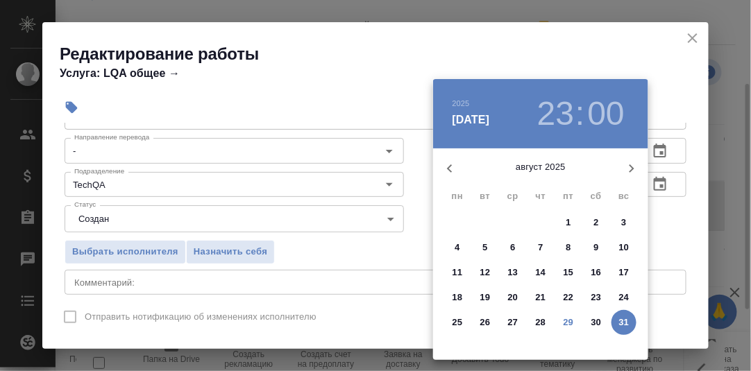
click at [568, 318] on p "29" at bounding box center [568, 323] width 10 height 14
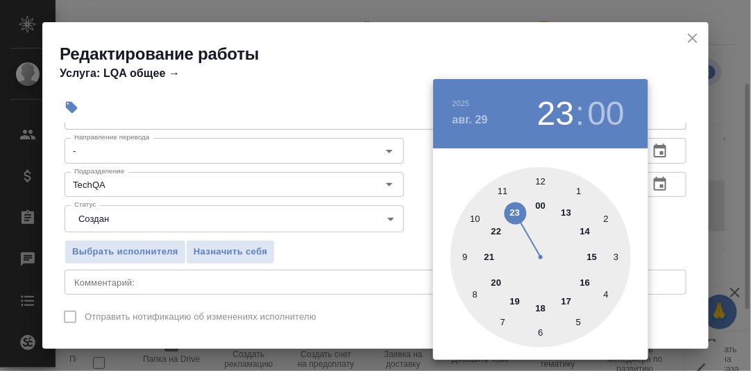
click at [540, 308] on div at bounding box center [540, 257] width 180 height 180
type input "29.08.2025 18:00"
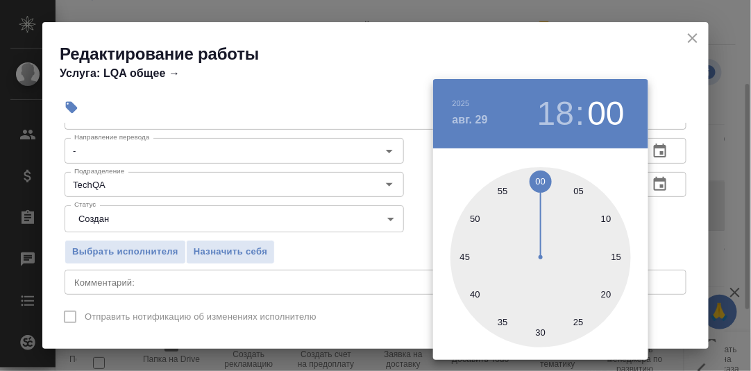
click at [662, 245] on div at bounding box center [375, 185] width 751 height 371
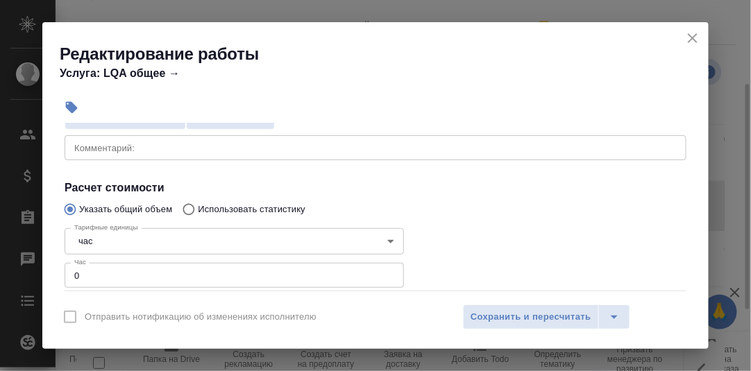
scroll to position [208, 0]
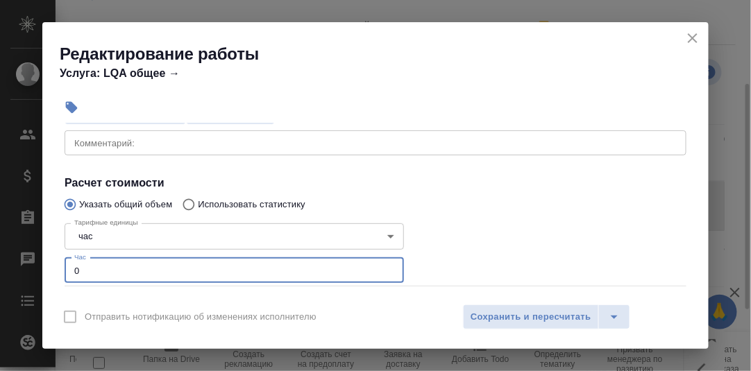
drag, startPoint x: 80, startPoint y: 271, endPoint x: 71, endPoint y: 271, distance: 9.0
click at [71, 271] on input "0" at bounding box center [234, 270] width 339 height 25
type input "1"
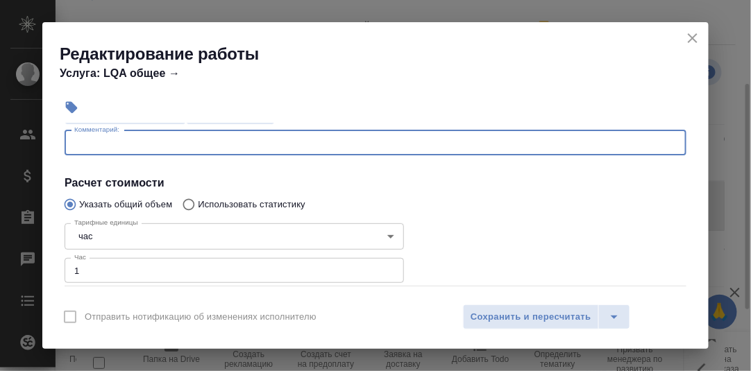
click at [91, 146] on textarea at bounding box center [375, 142] width 602 height 10
type textarea "Заполнение профилей"
click at [529, 314] on span "Сохранить и пересчитать" at bounding box center [530, 317] width 121 height 16
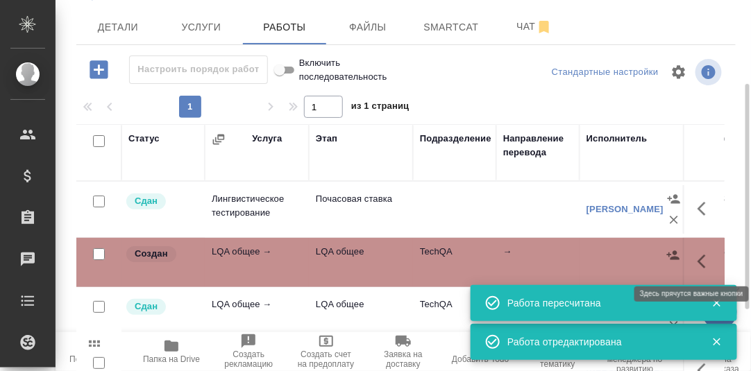
click at [697, 264] on icon "button" at bounding box center [701, 262] width 8 height 14
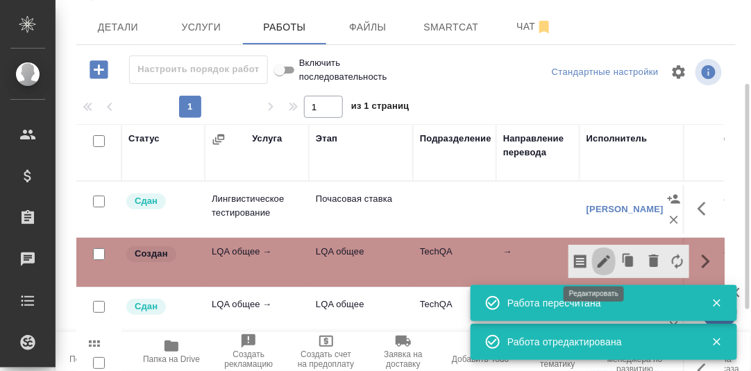
click at [597, 259] on icon "button" at bounding box center [603, 261] width 12 height 12
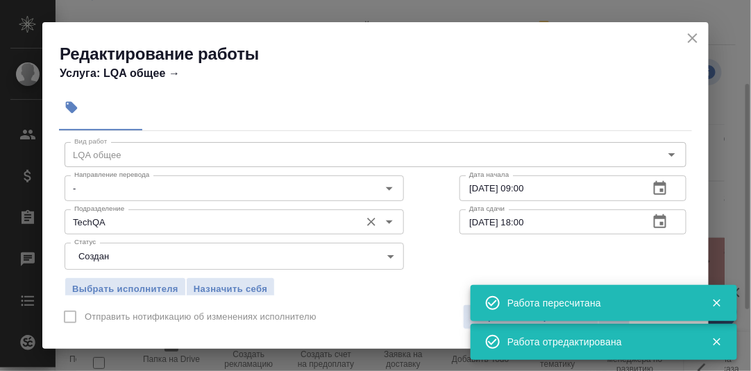
scroll to position [69, 0]
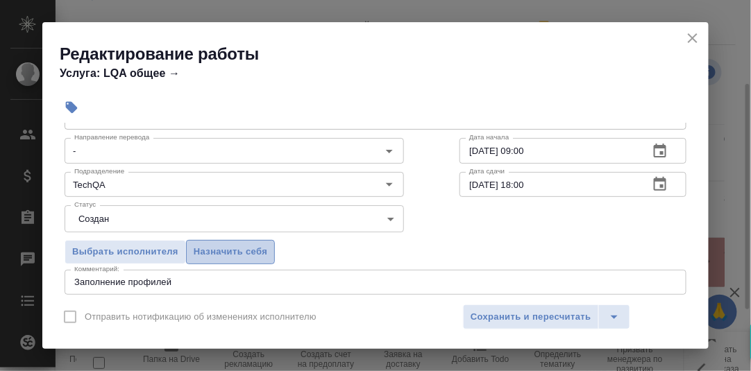
click at [241, 250] on span "Назначить себя" at bounding box center [231, 252] width 74 height 16
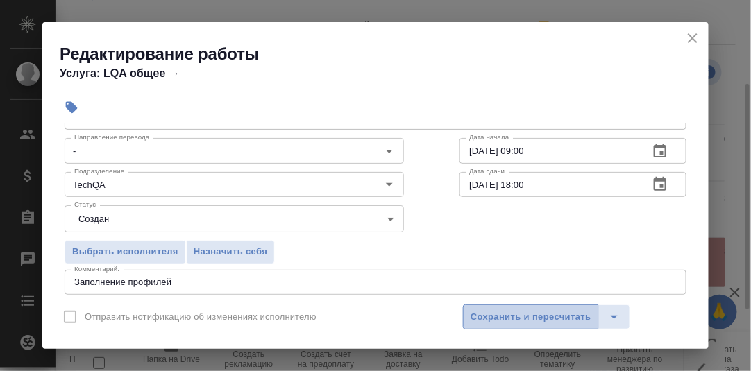
click at [543, 317] on span "Сохранить и пересчитать" at bounding box center [530, 317] width 121 height 16
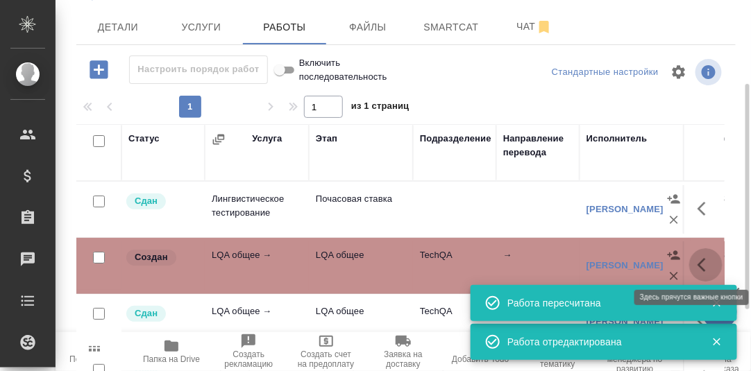
drag, startPoint x: 693, startPoint y: 262, endPoint x: 683, endPoint y: 265, distance: 11.0
click at [697, 263] on icon "button" at bounding box center [705, 265] width 17 height 17
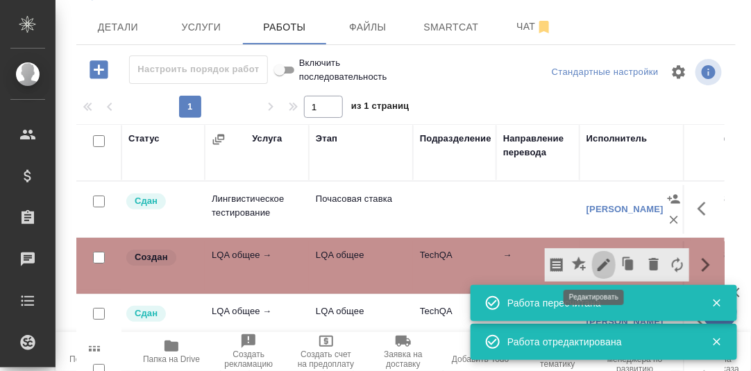
click at [596, 264] on icon "button" at bounding box center [603, 265] width 17 height 17
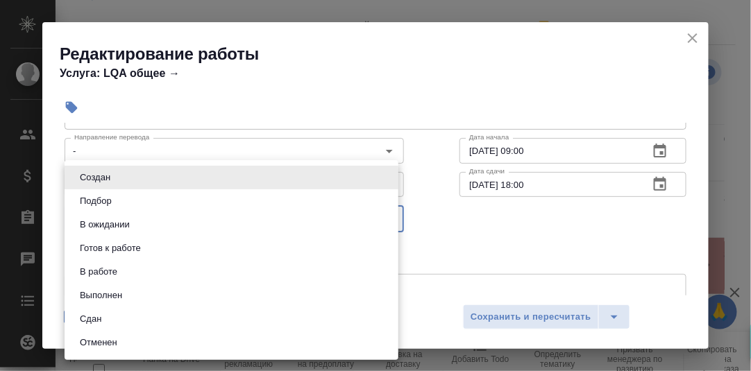
click at [383, 215] on body "🙏 .cls-1 fill:#fff; AWATERA Румянцева Дарья d.rumyantseva Клиенты Спецификации …" at bounding box center [375, 185] width 751 height 371
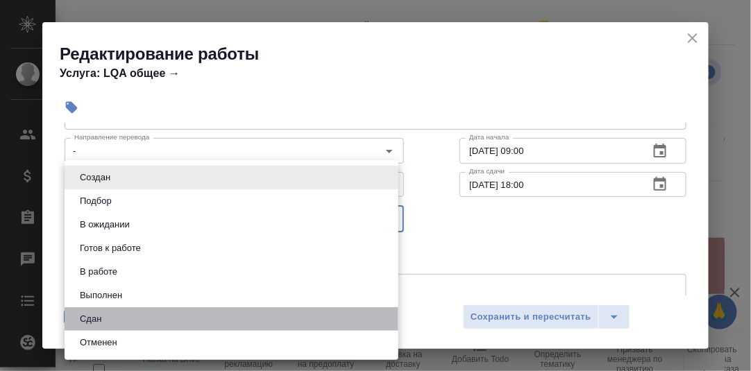
drag, startPoint x: 112, startPoint y: 318, endPoint x: 226, endPoint y: 307, distance: 115.0
click at [112, 317] on li "Сдан" at bounding box center [232, 319] width 334 height 24
type input "closed"
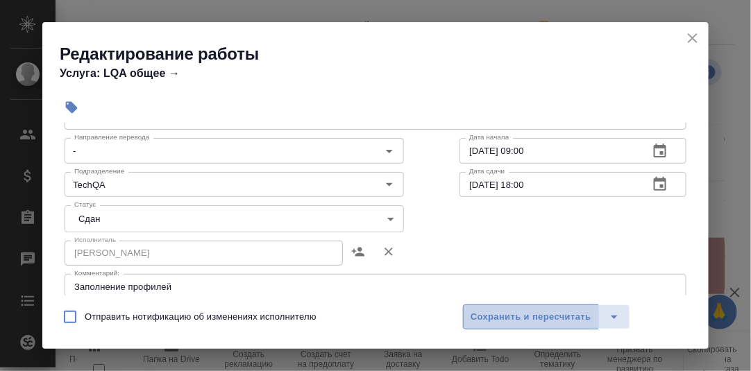
click at [544, 316] on span "Сохранить и пересчитать" at bounding box center [530, 317] width 121 height 16
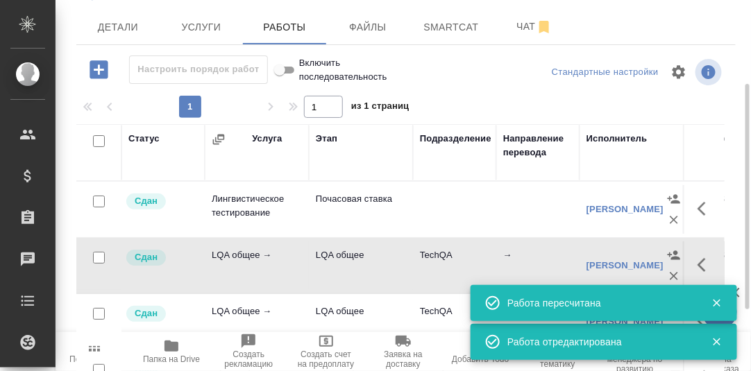
scroll to position [0, 0]
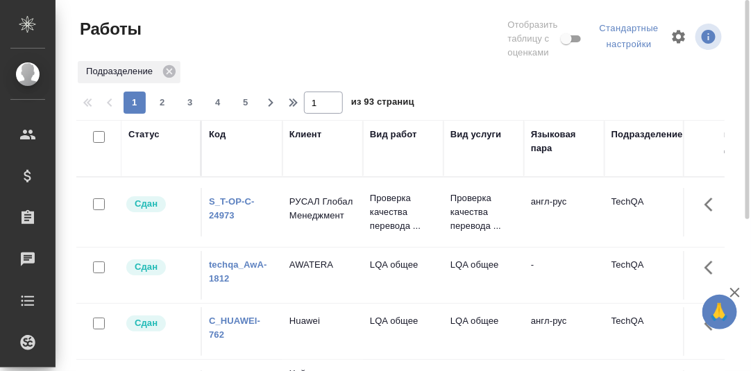
click at [232, 200] on link "S_T-OP-C-24973" at bounding box center [232, 208] width 46 height 24
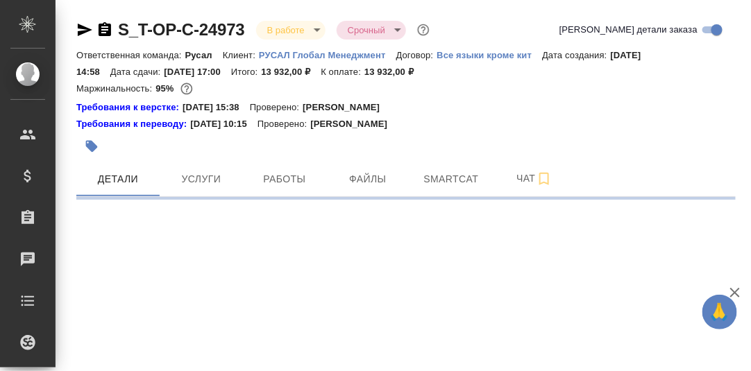
select select "RU"
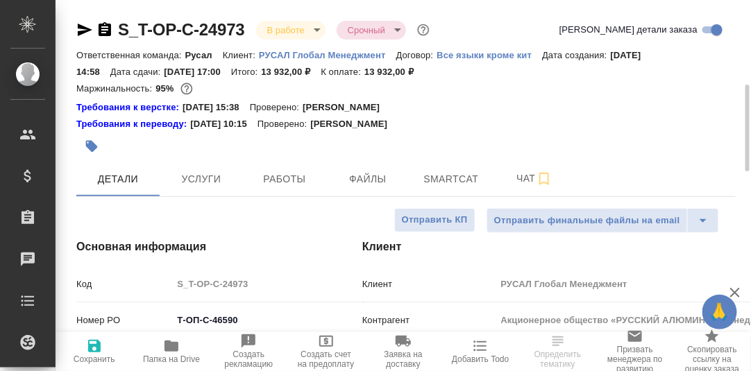
scroll to position [138, 0]
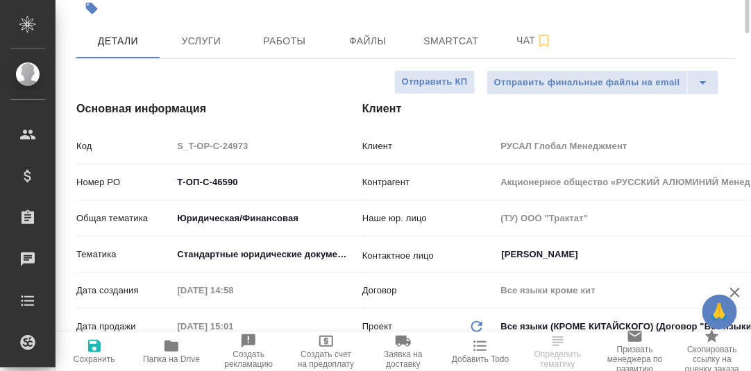
type textarea "x"
click at [170, 346] on icon "button" at bounding box center [171, 346] width 14 height 11
type textarea "x"
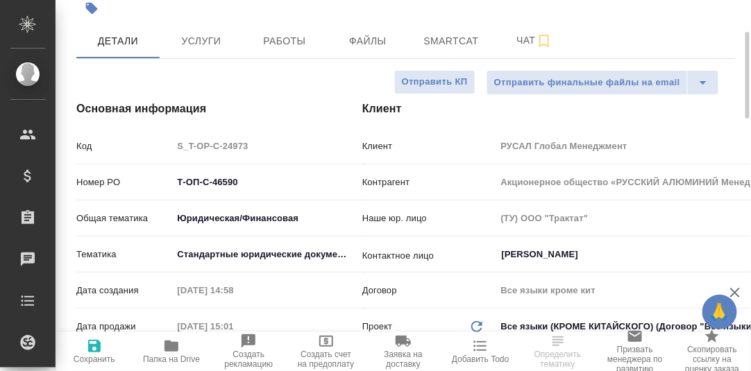
type textarea "x"
select select "RU"
type textarea "x"
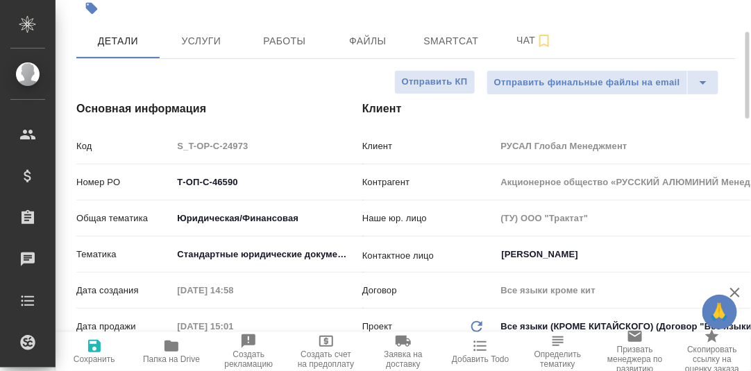
type textarea "x"
